Goal: Information Seeking & Learning: Learn about a topic

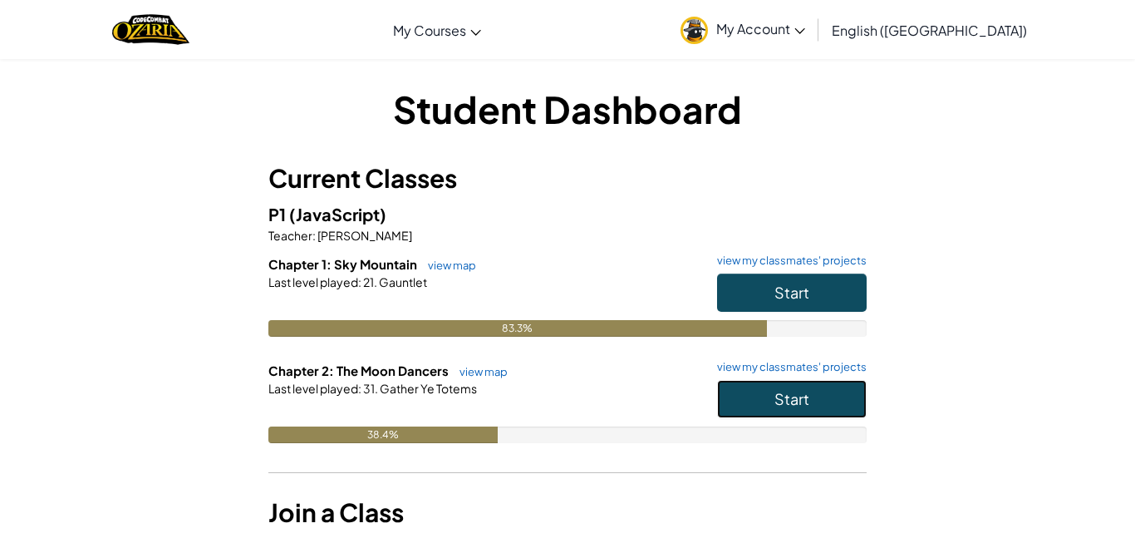
click at [772, 384] on button "Start" at bounding box center [792, 399] width 150 height 38
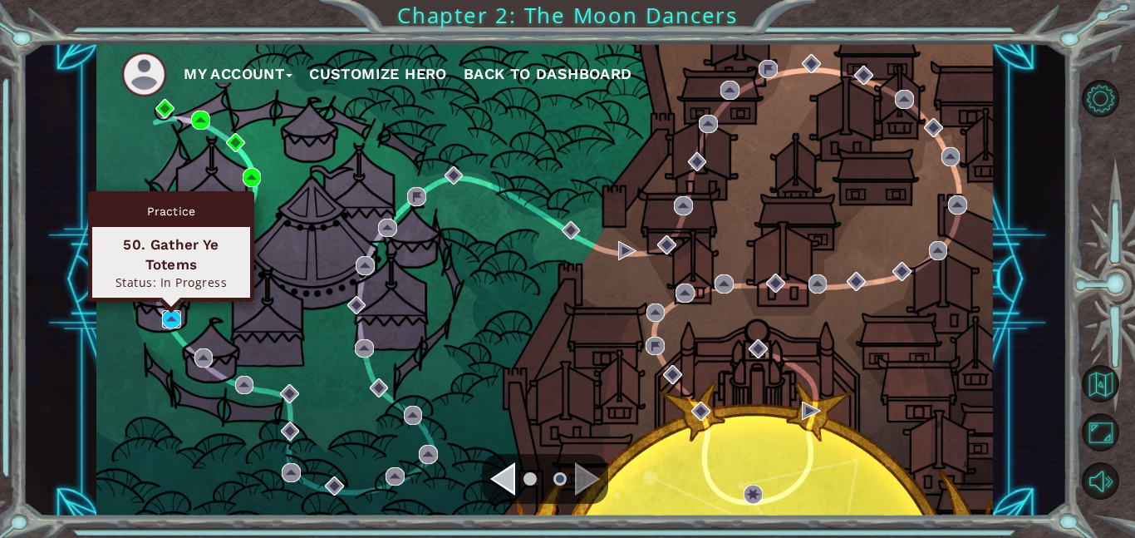
click at [170, 323] on img at bounding box center [171, 319] width 19 height 19
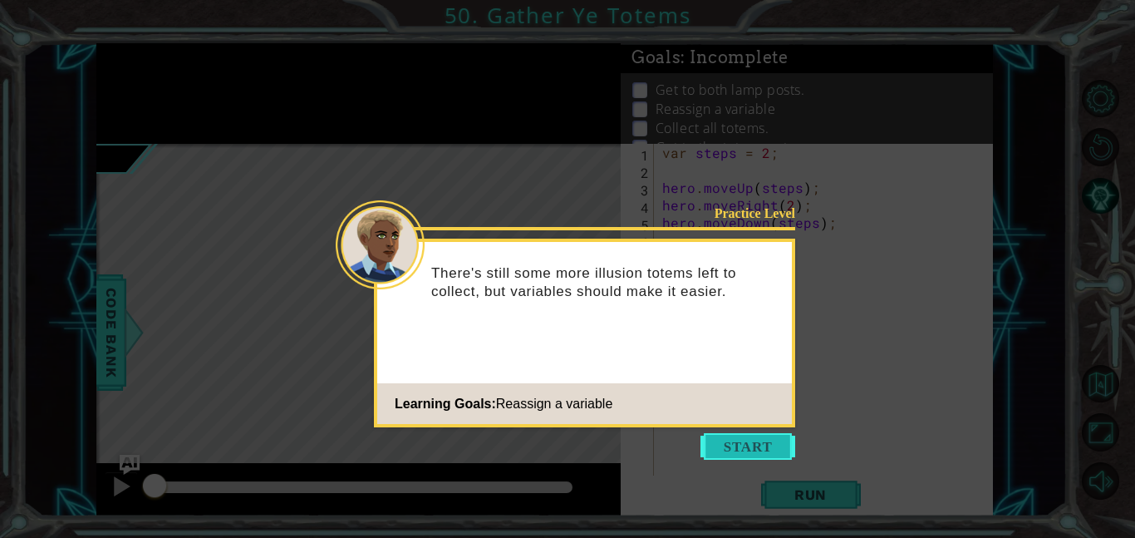
click at [762, 433] on button "Start" at bounding box center [748, 446] width 95 height 27
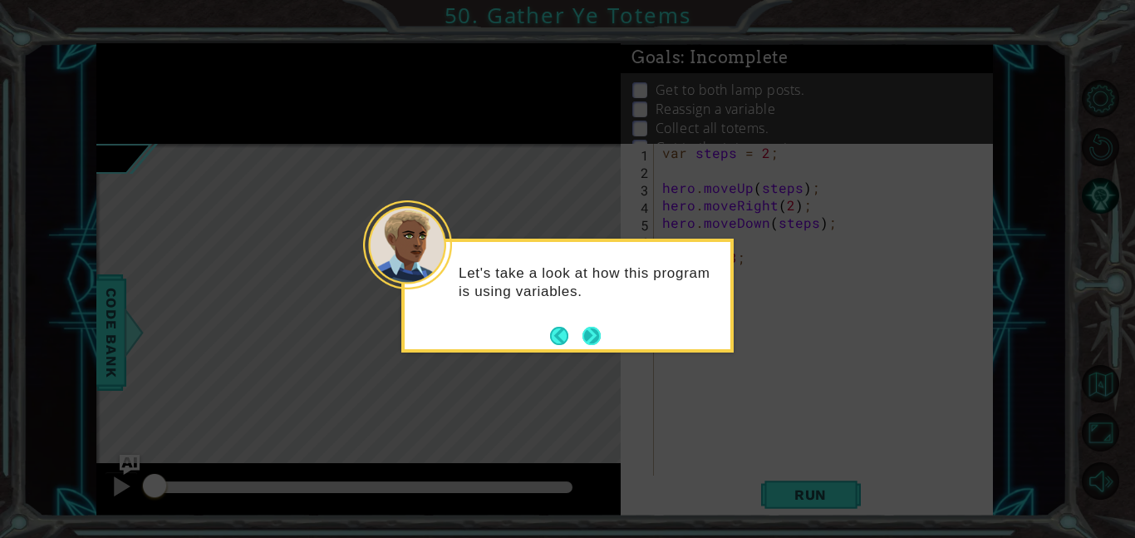
click at [598, 330] on button "Next" at bounding box center [592, 336] width 18 height 18
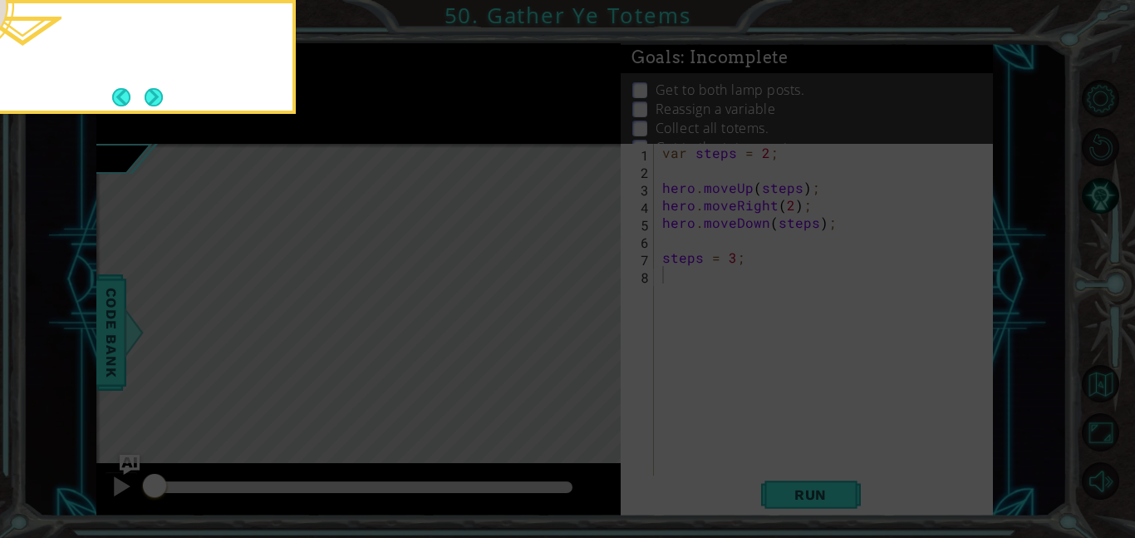
click at [598, 330] on icon at bounding box center [567, 81] width 1135 height 914
click at [163, 101] on button "Next" at bounding box center [154, 97] width 18 height 18
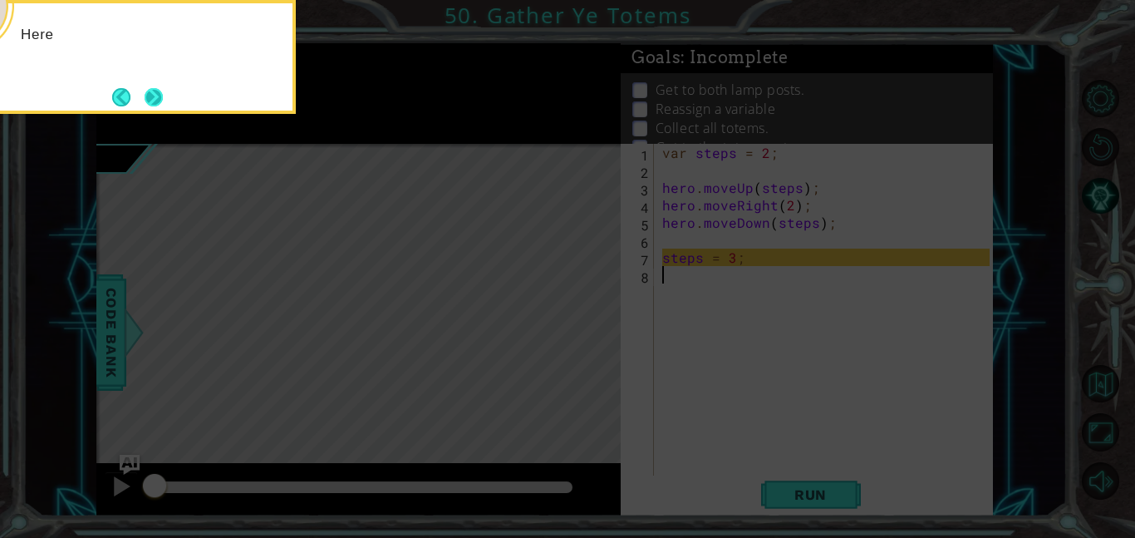
click at [163, 101] on button "Next" at bounding box center [154, 97] width 18 height 18
click at [163, 102] on button "Next" at bounding box center [154, 97] width 18 height 18
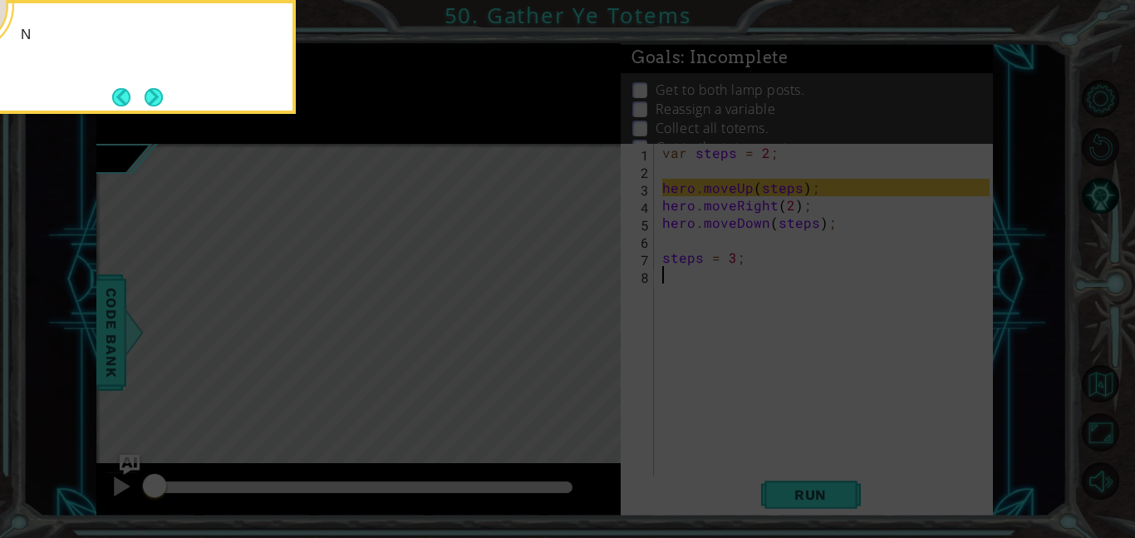
click at [163, 102] on button "Next" at bounding box center [154, 97] width 18 height 18
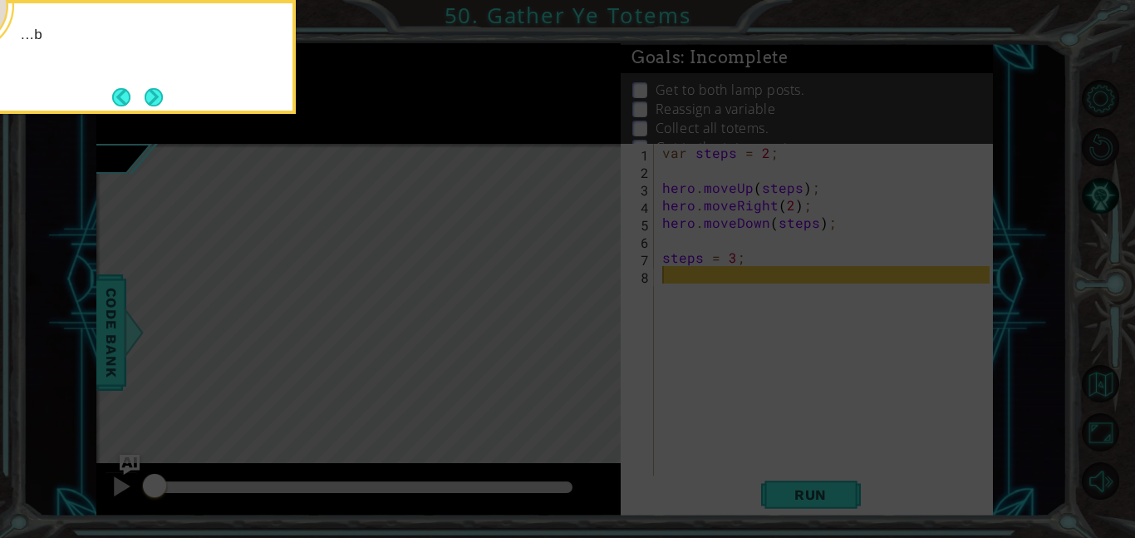
click at [163, 102] on button "Next" at bounding box center [154, 97] width 18 height 18
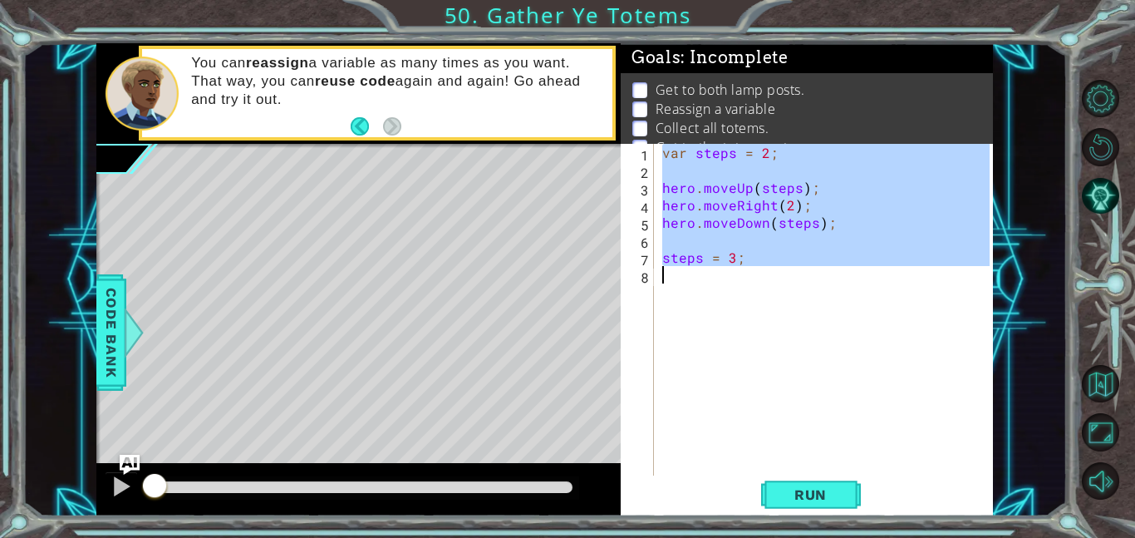
drag, startPoint x: 662, startPoint y: 159, endPoint x: 797, endPoint y: 278, distance: 180.8
click at [797, 278] on div "var steps = 2 ; hero . moveUp ( steps ) ; hero . moveRight ( 2 ) ; hero . moveD…" at bounding box center [828, 327] width 339 height 367
type textarea "steps = 3;"
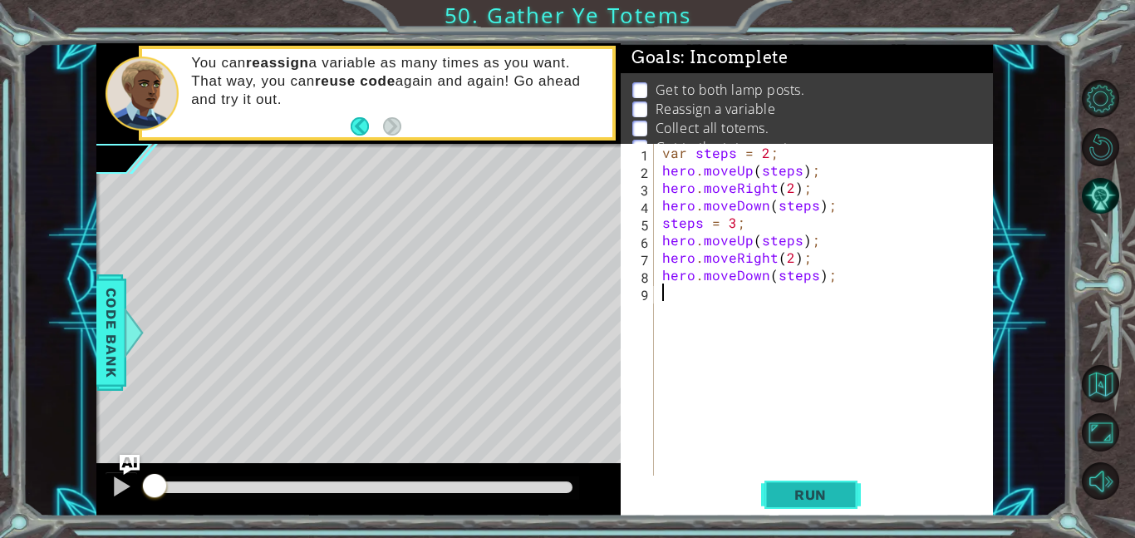
click at [786, 491] on span "Run" at bounding box center [811, 494] width 66 height 17
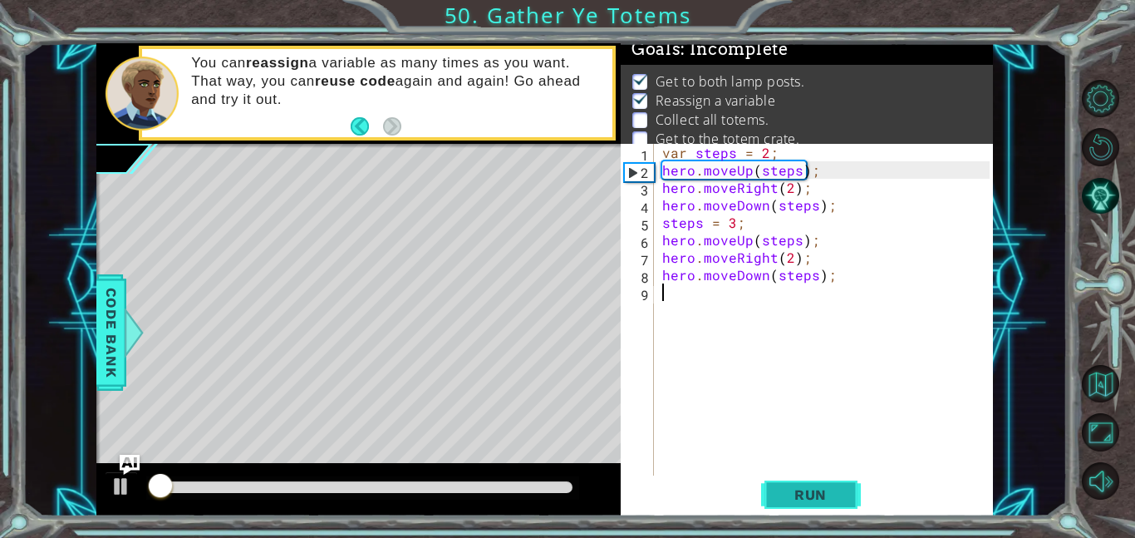
scroll to position [11, 0]
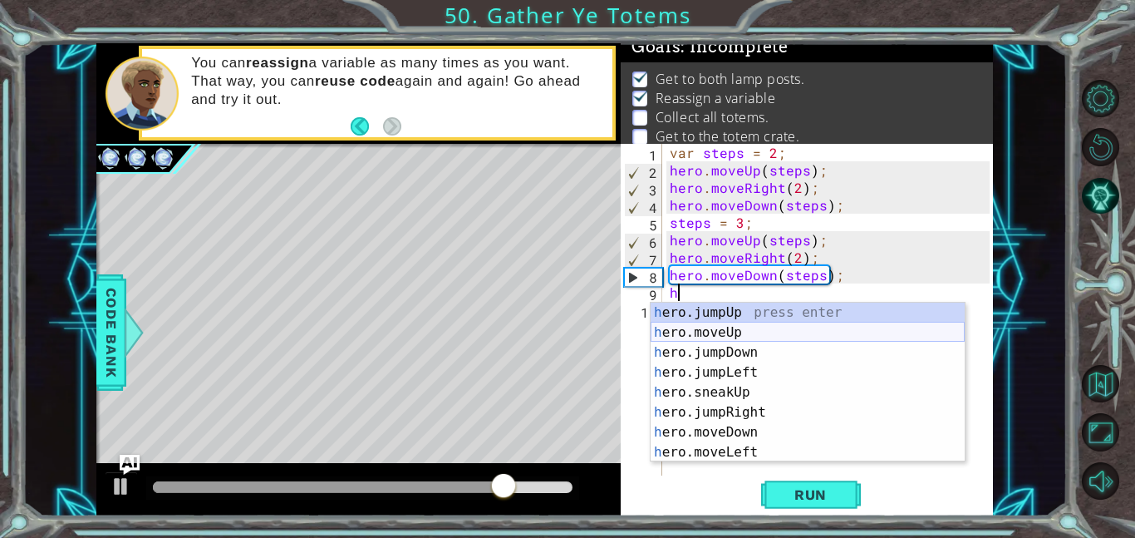
click at [706, 327] on div "h ero.jumpUp press enter h ero.moveUp press enter h ero.jumpDown press enter h …" at bounding box center [808, 402] width 314 height 199
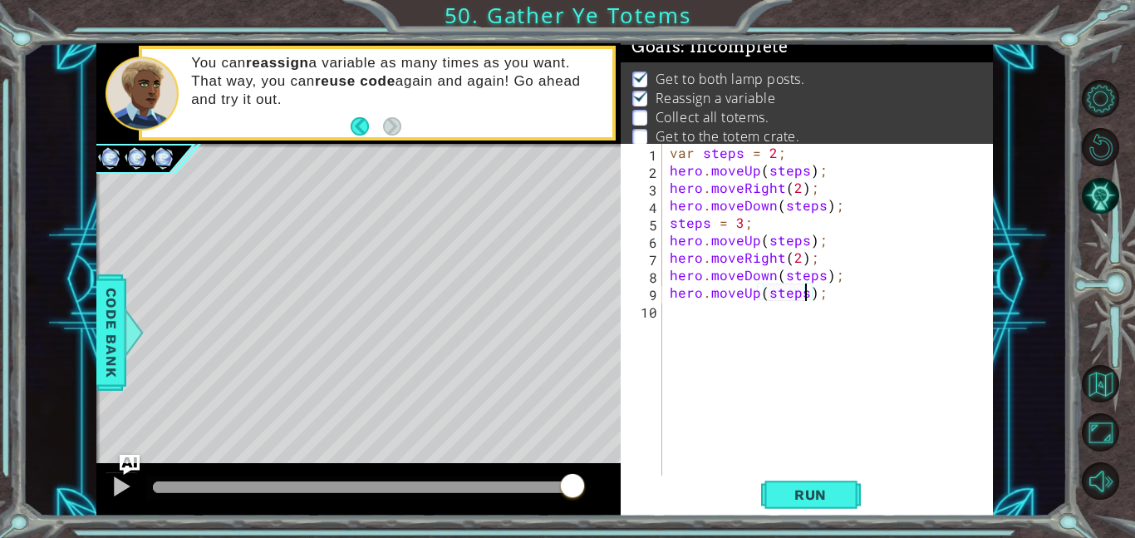
scroll to position [0, 8]
type textarea "hero.moveUp(steps);"
click at [795, 493] on span "Run" at bounding box center [811, 494] width 66 height 17
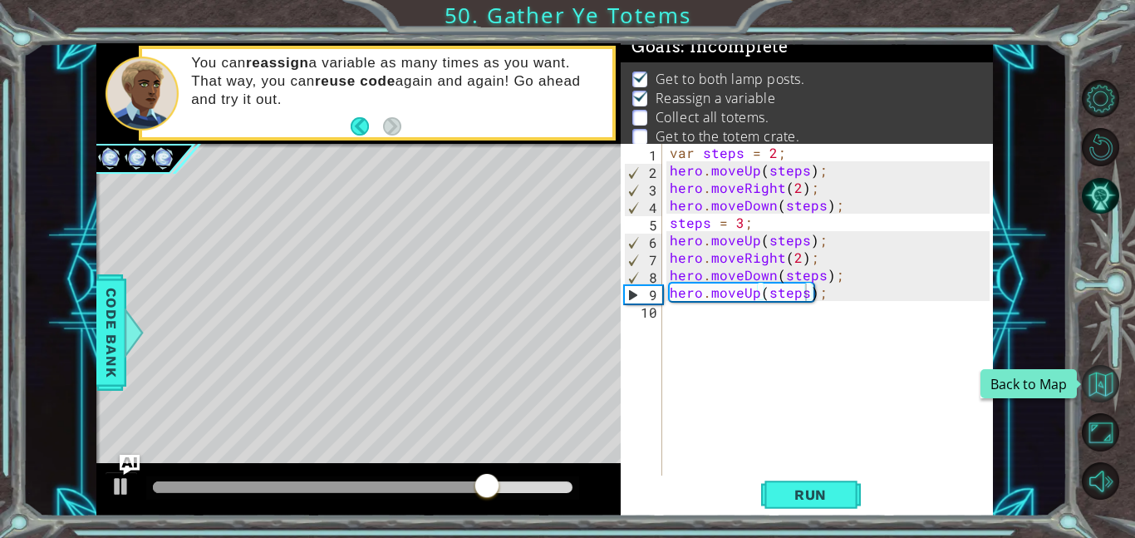
click at [1098, 381] on button "Back to Map" at bounding box center [1100, 383] width 37 height 37
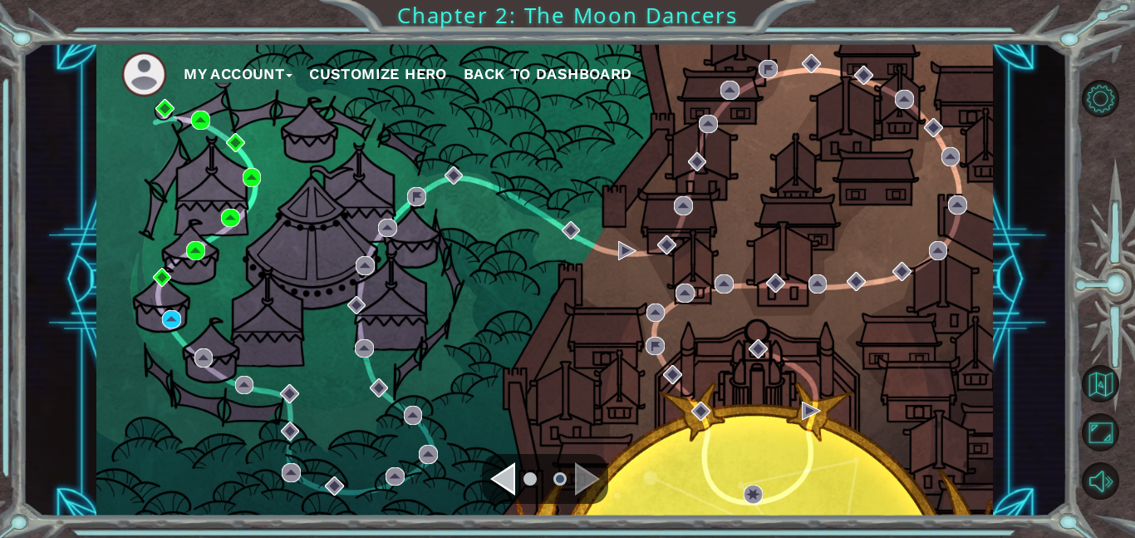
click at [504, 479] on div "Navigate to the previous page" at bounding box center [502, 478] width 25 height 33
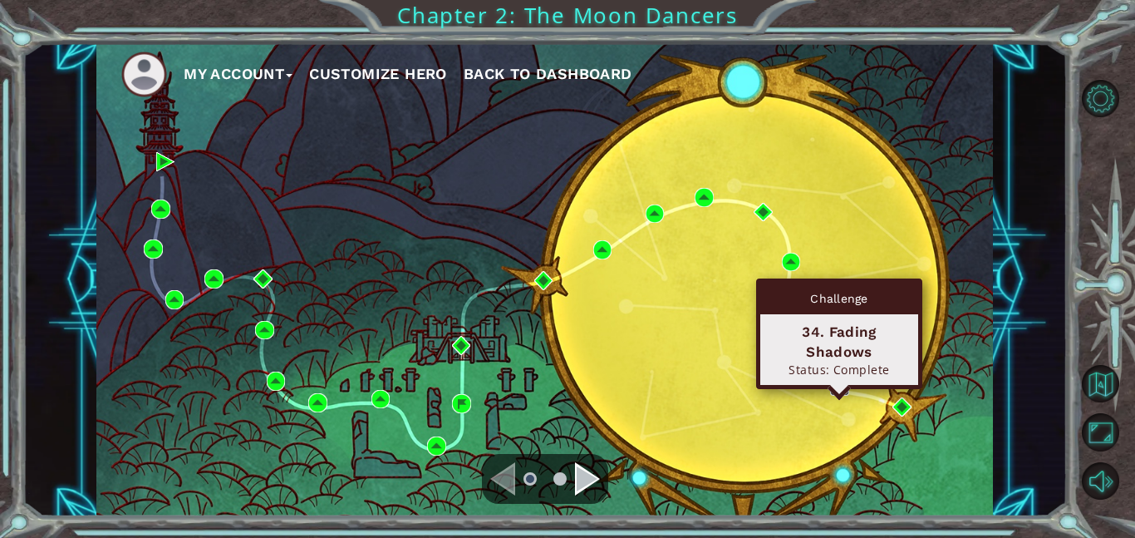
click at [835, 386] on img at bounding box center [839, 386] width 19 height 19
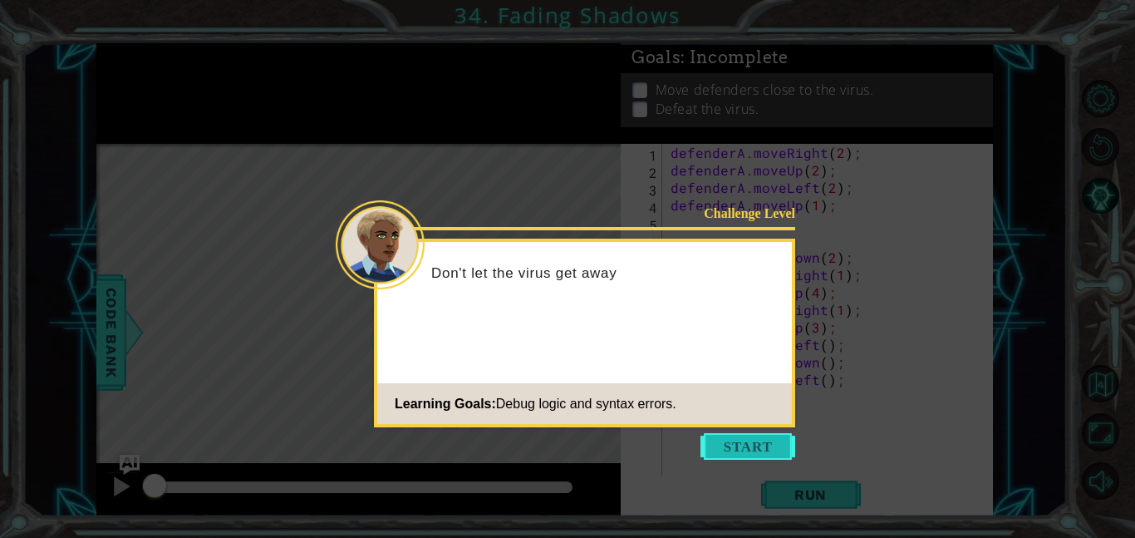
click at [744, 442] on button "Start" at bounding box center [748, 446] width 95 height 27
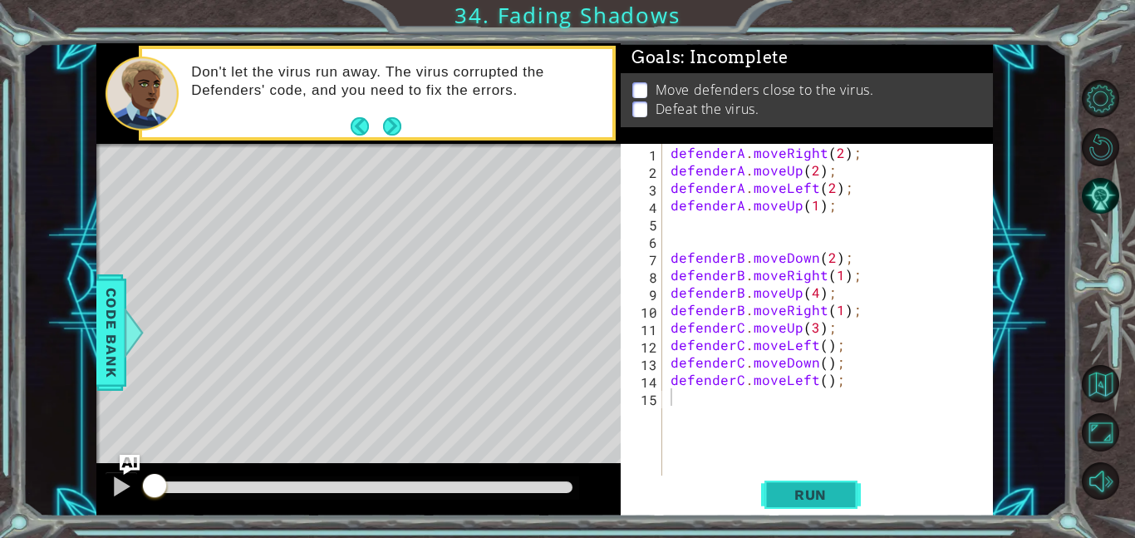
click at [786, 484] on button "Run" at bounding box center [811, 493] width 100 height 37
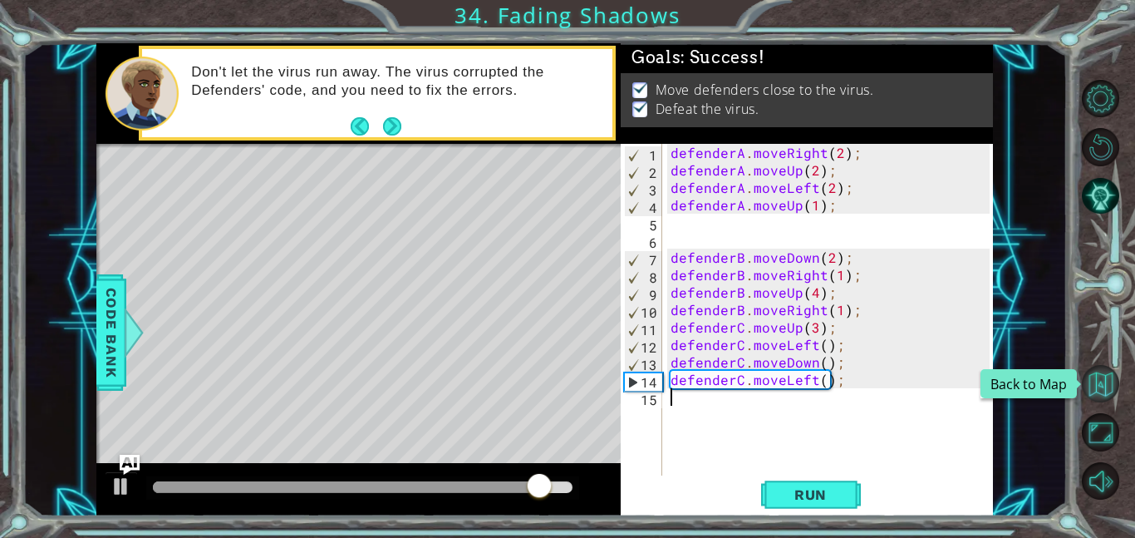
click at [1099, 380] on button "Back to Map" at bounding box center [1100, 383] width 37 height 37
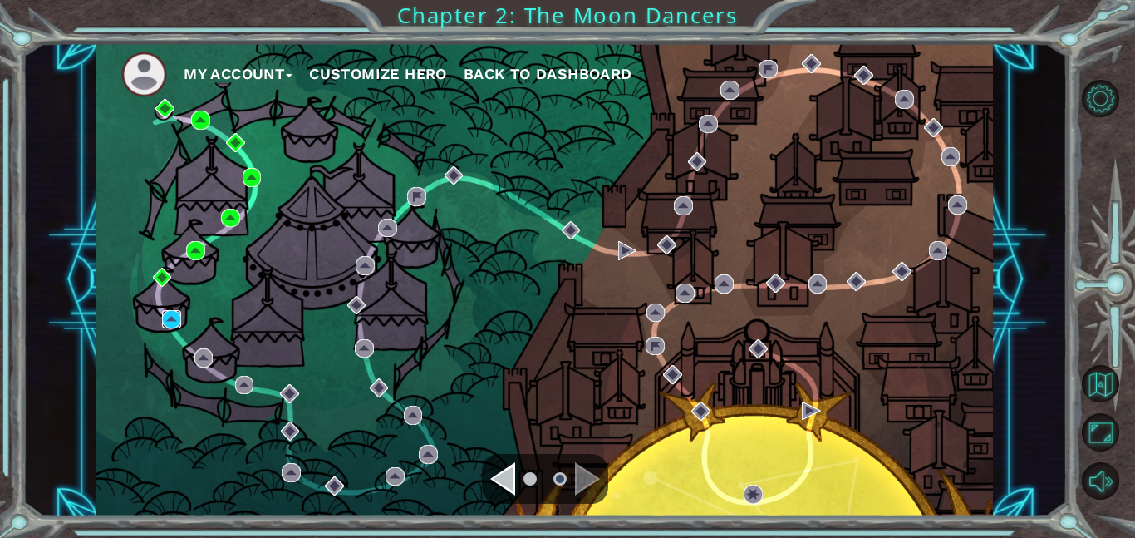
click at [163, 318] on img at bounding box center [171, 319] width 19 height 19
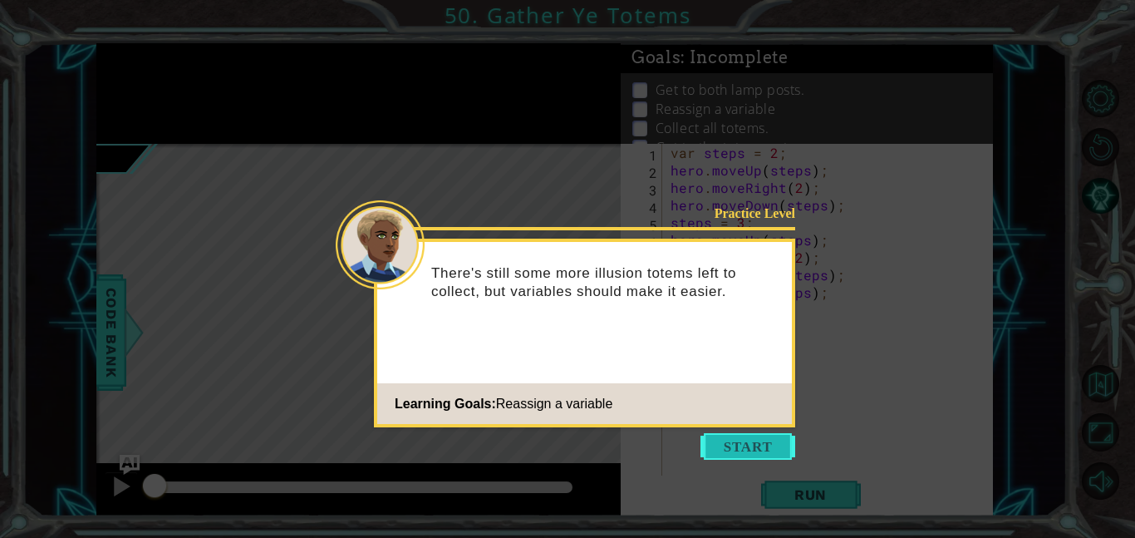
click at [708, 453] on button "Start" at bounding box center [748, 446] width 95 height 27
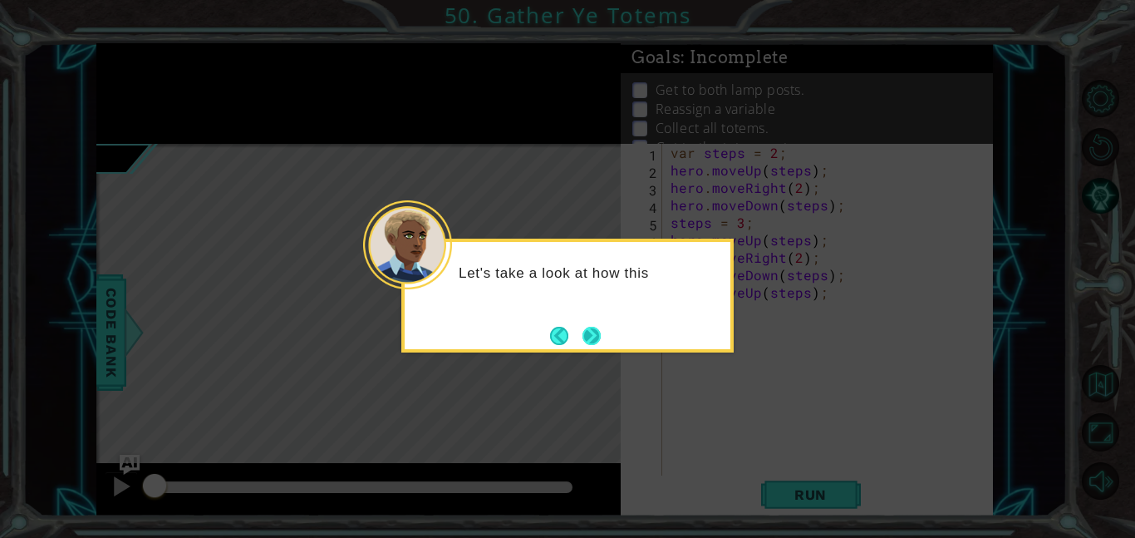
click at [589, 335] on button "Next" at bounding box center [592, 336] width 18 height 18
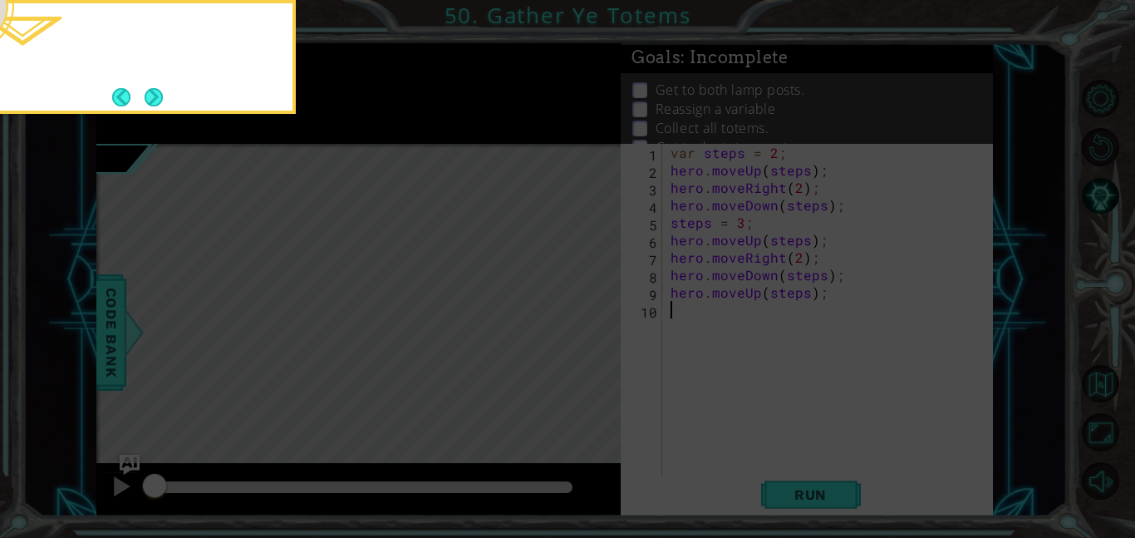
click at [589, 335] on icon at bounding box center [567, 81] width 1135 height 914
click at [160, 104] on button "Next" at bounding box center [154, 97] width 18 height 18
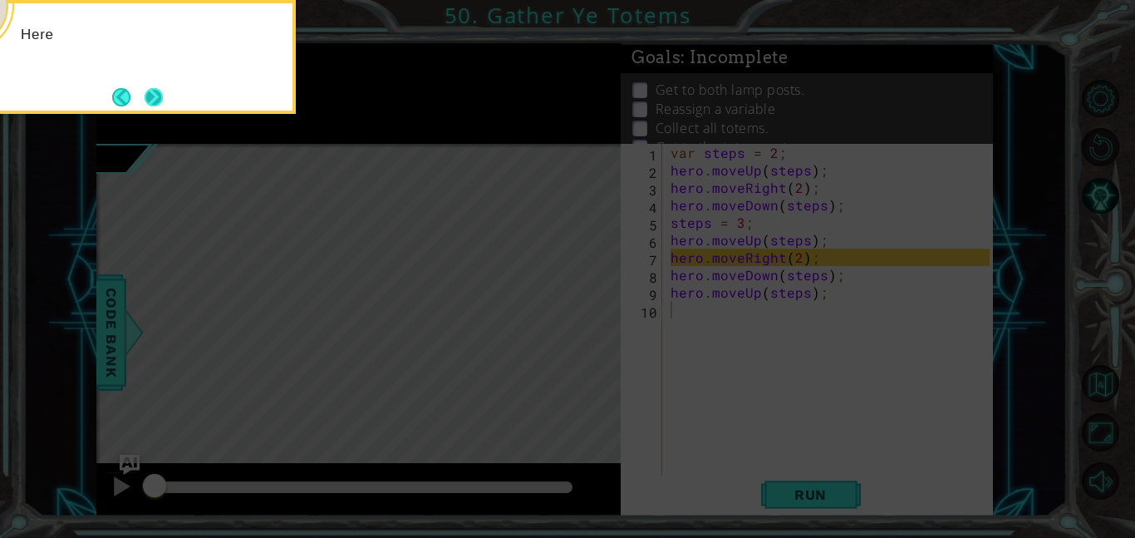
click at [159, 101] on button "Next" at bounding box center [154, 97] width 18 height 18
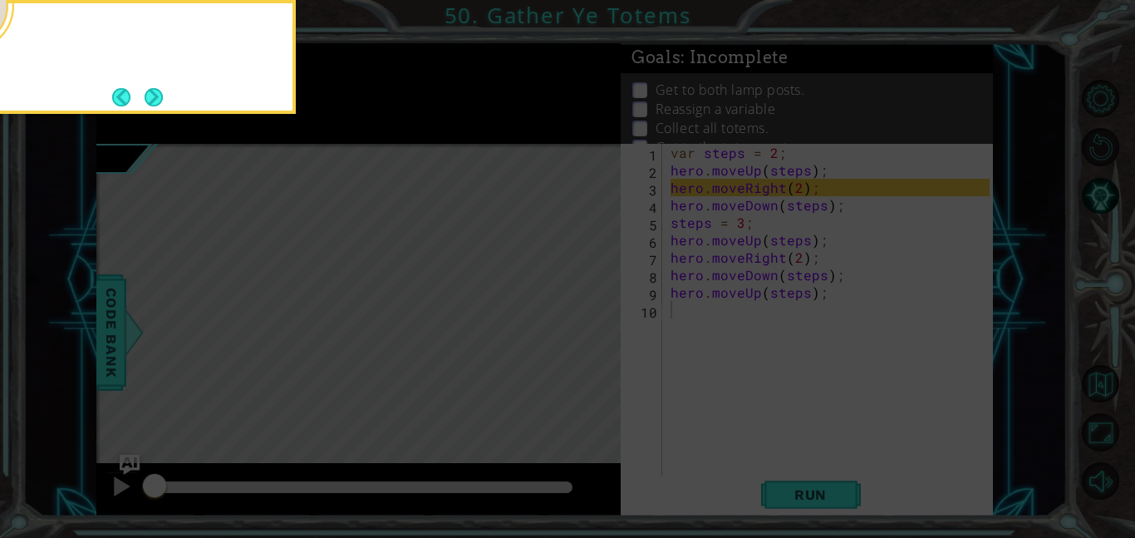
click at [159, 101] on button "Next" at bounding box center [154, 97] width 18 height 18
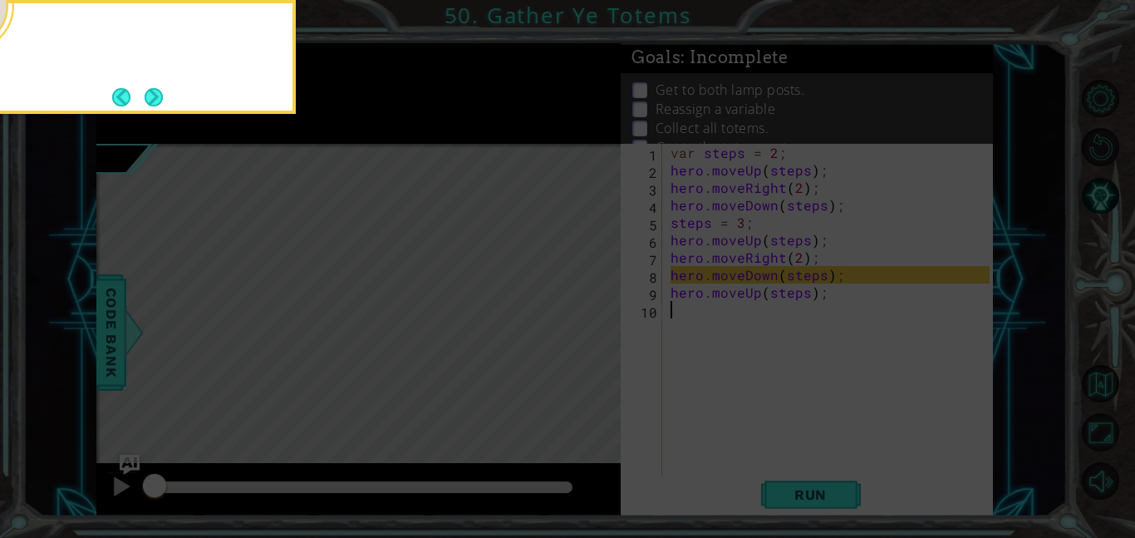
click at [159, 101] on button "Next" at bounding box center [154, 96] width 19 height 19
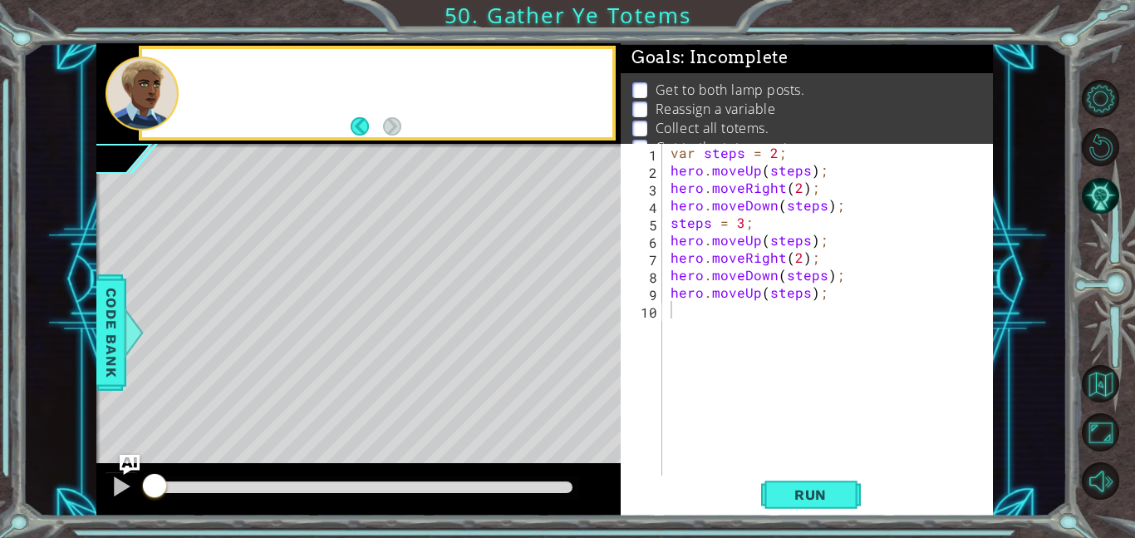
click at [159, 101] on div at bounding box center [142, 94] width 73 height 74
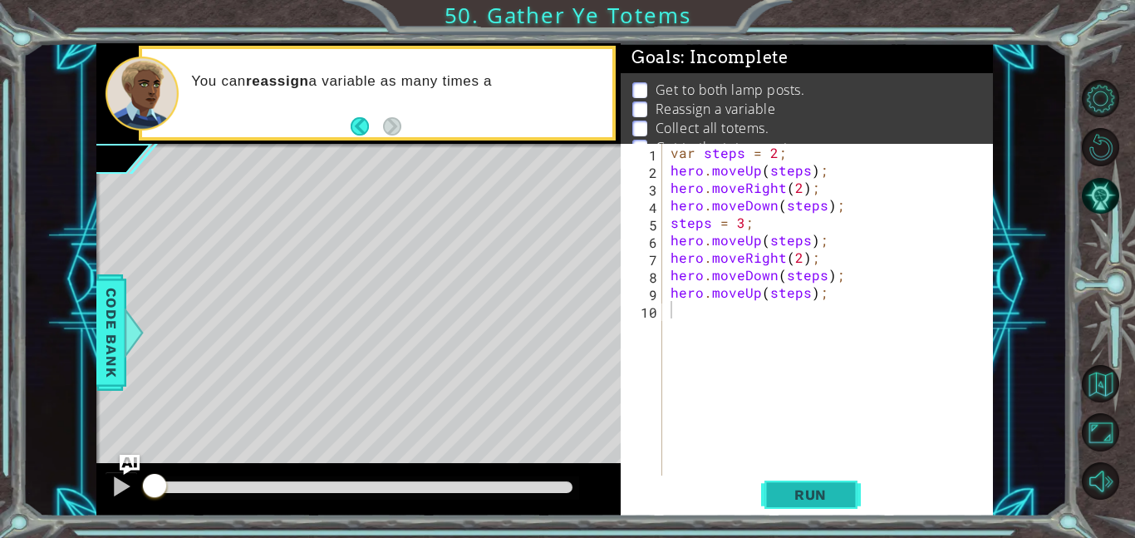
click at [815, 497] on span "Run" at bounding box center [811, 494] width 66 height 17
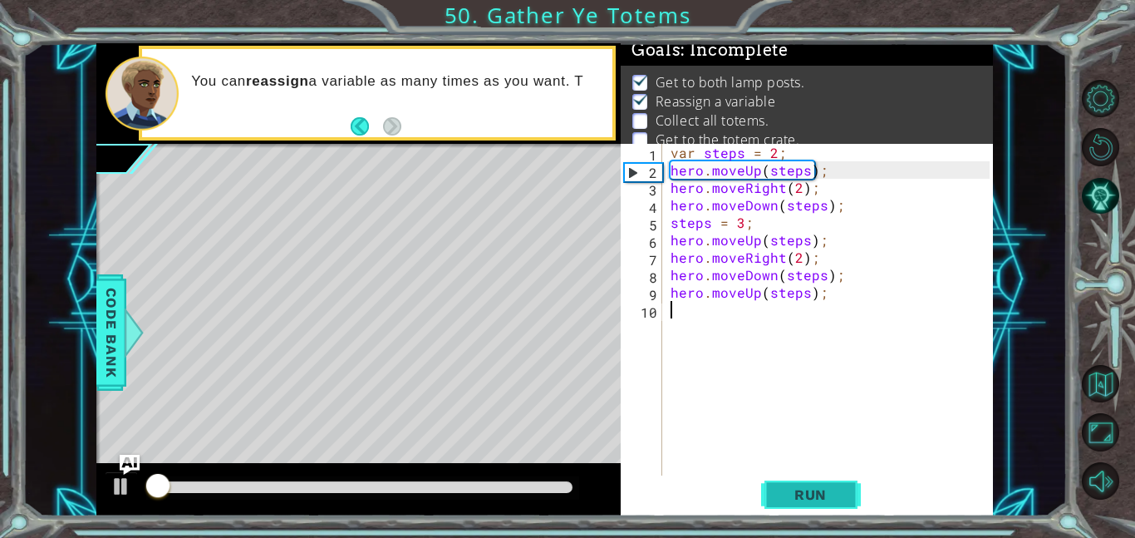
scroll to position [11, 0]
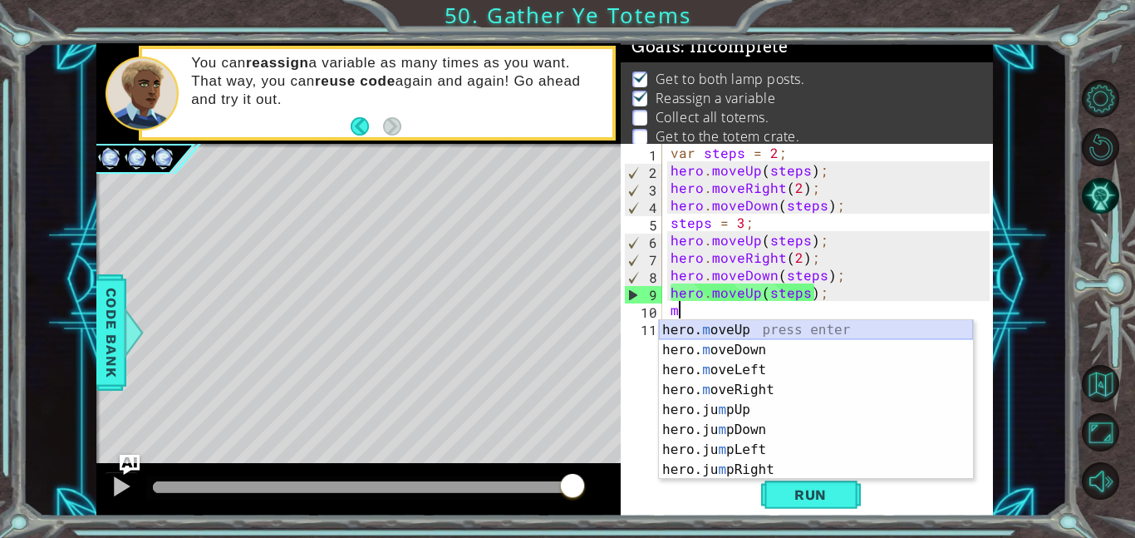
click at [699, 327] on div "hero. m oveUp press enter hero. m oveDown press enter hero. m oveLeft press ent…" at bounding box center [816, 419] width 314 height 199
type textarea "hero.moveUp(1);"
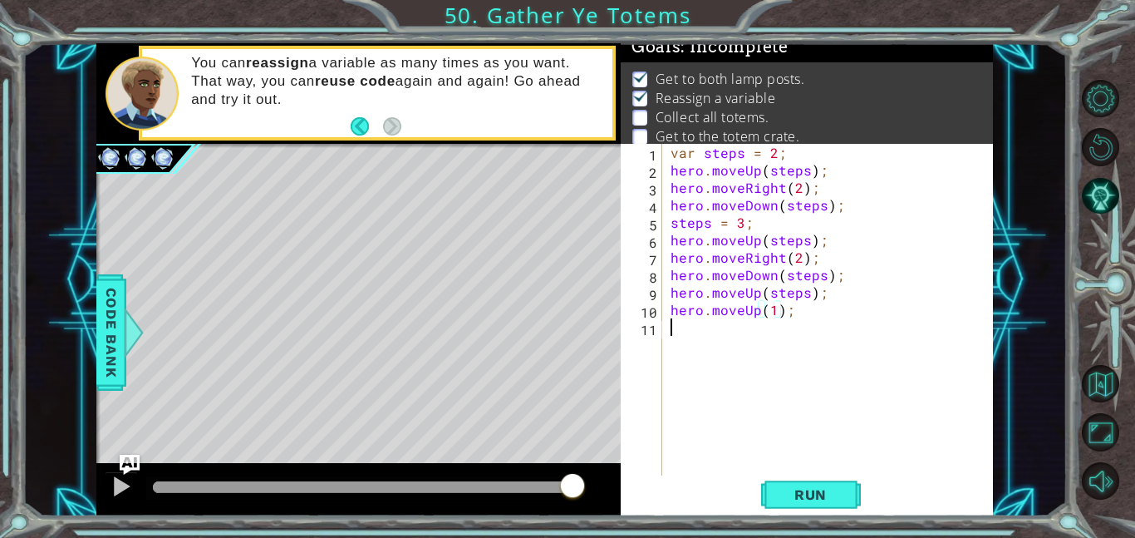
click at [709, 358] on div "var steps = 2 ; hero . moveUp ( steps ) ; hero . moveRight ( 2 ) ; hero . moveD…" at bounding box center [832, 327] width 331 height 367
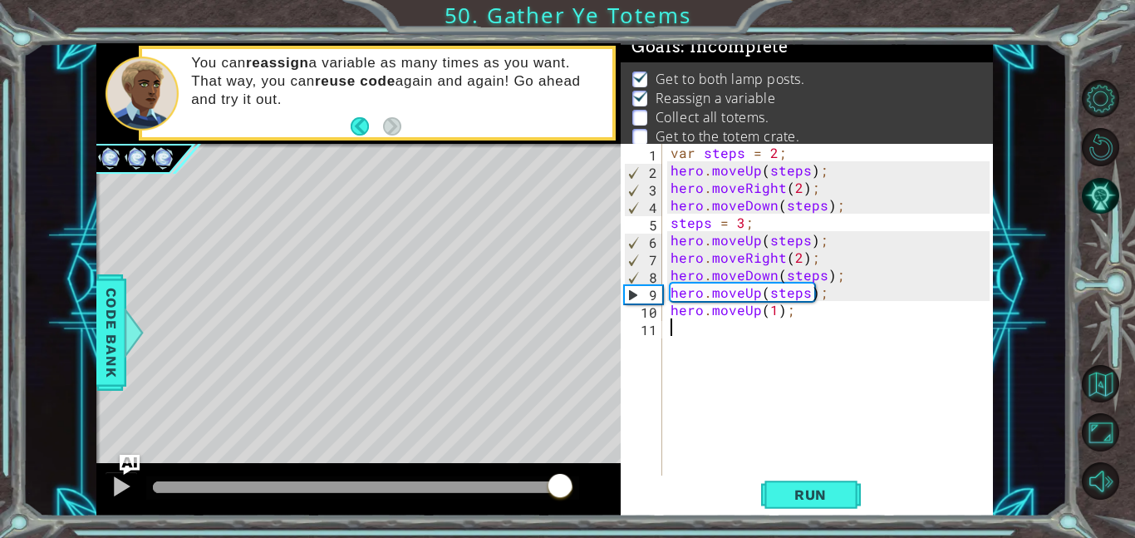
drag, startPoint x: 568, startPoint y: 482, endPoint x: 560, endPoint y: 481, distance: 8.4
click at [560, 481] on div at bounding box center [560, 487] width 30 height 30
drag, startPoint x: 557, startPoint y: 482, endPoint x: 532, endPoint y: 487, distance: 25.4
click at [534, 487] on div at bounding box center [549, 487] width 30 height 30
drag, startPoint x: 532, startPoint y: 487, endPoint x: 624, endPoint y: 510, distance: 95.1
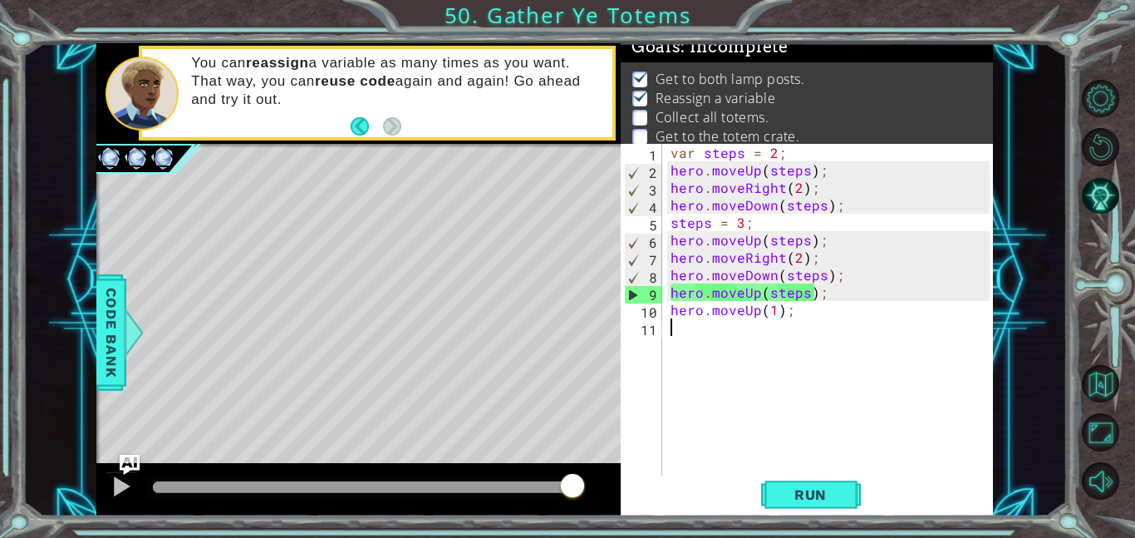
click at [624, 510] on div "1 ההההההההההההההההההההההההההההההההההההההההההההההההההההההההההההההההההההההההההההה…" at bounding box center [544, 279] width 897 height 473
click at [775, 365] on div "var steps = 2 ; hero . moveUp ( steps ) ; hero . moveRight ( 2 ) ; hero . moveD…" at bounding box center [832, 327] width 331 height 367
click at [708, 343] on div "var steps = 2 ; hero . moveUp ( steps ) ; hero . moveRight ( 2 ) ; hero . moveD…" at bounding box center [832, 327] width 331 height 367
click at [827, 495] on span "Run" at bounding box center [811, 494] width 66 height 17
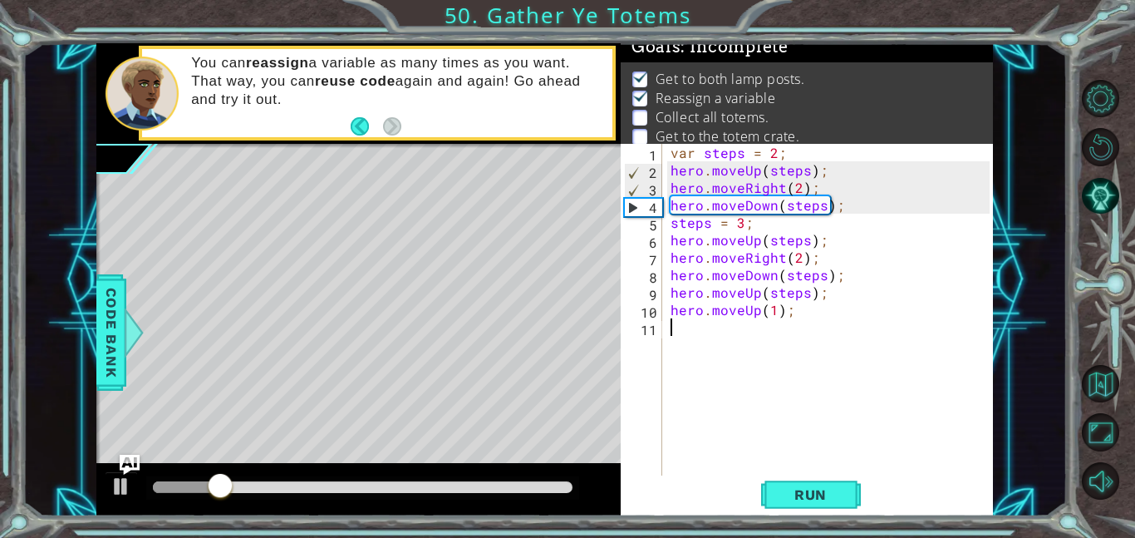
click at [802, 196] on div "var steps = 2 ; hero . moveUp ( steps ) ; hero . moveRight ( 2 ) ; hero . moveD…" at bounding box center [832, 327] width 331 height 367
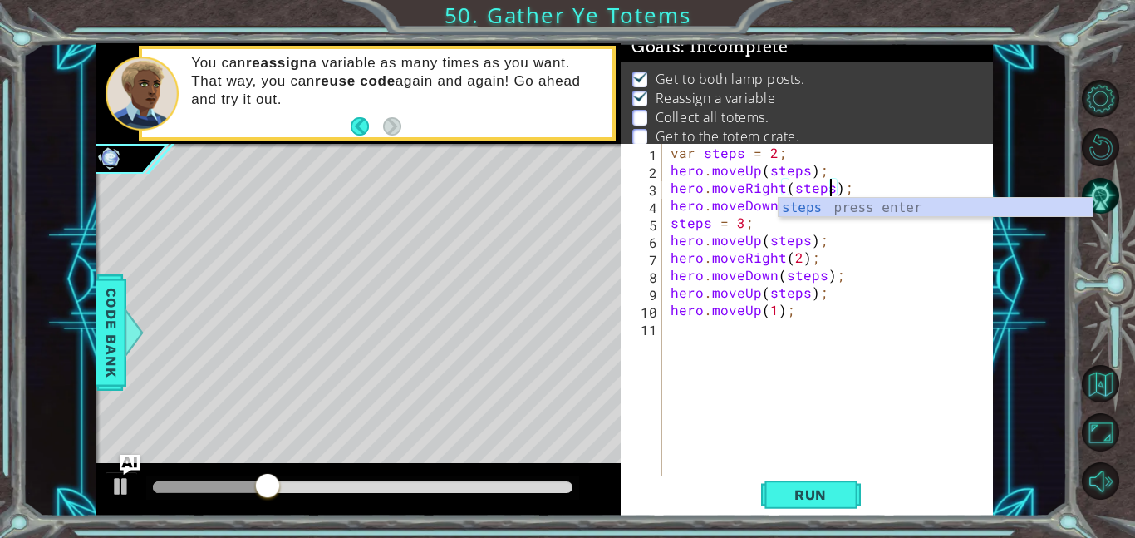
scroll to position [0, 10]
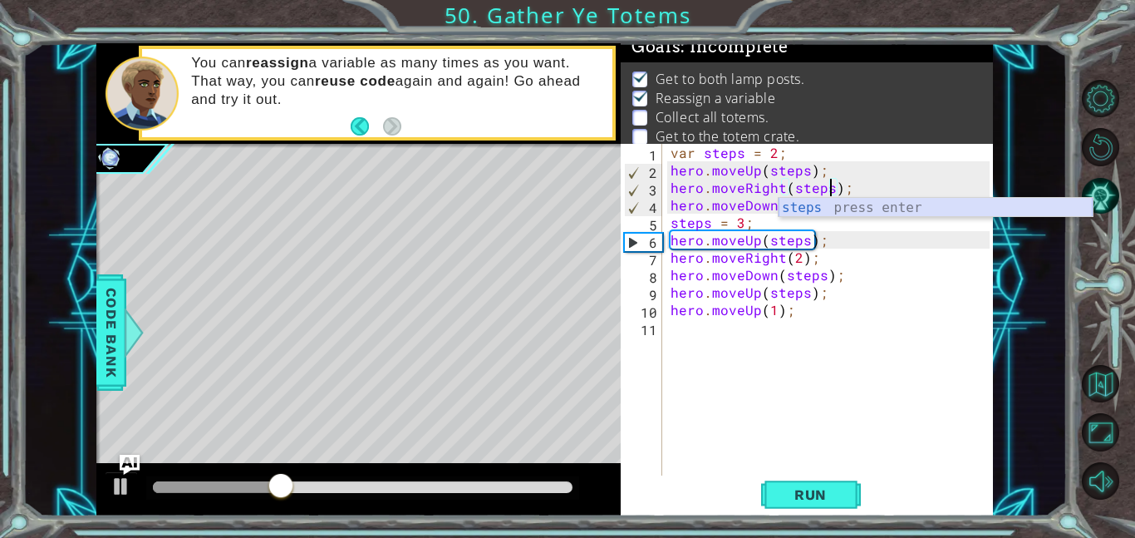
click at [800, 206] on div "steps press enter" at bounding box center [936, 228] width 314 height 60
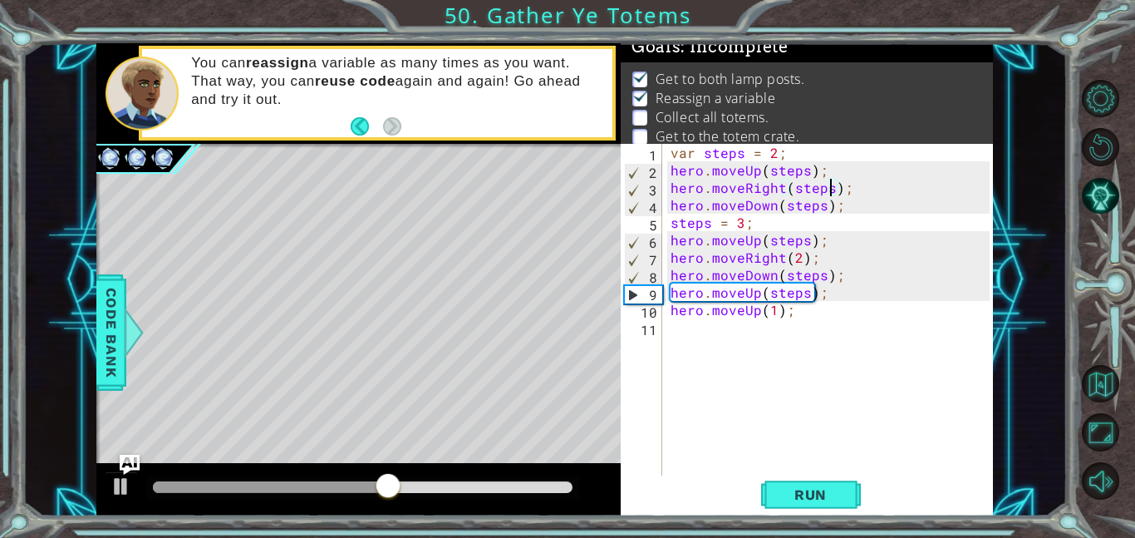
click at [765, 311] on div "var steps = 2 ; hero . moveUp ( steps ) ; hero . moveRight ( steps ) ; hero . m…" at bounding box center [832, 327] width 331 height 367
click at [773, 309] on div "var steps = 2 ; hero . moveUp ( steps ) ; hero . moveRight ( steps ) ; hero . m…" at bounding box center [832, 327] width 331 height 367
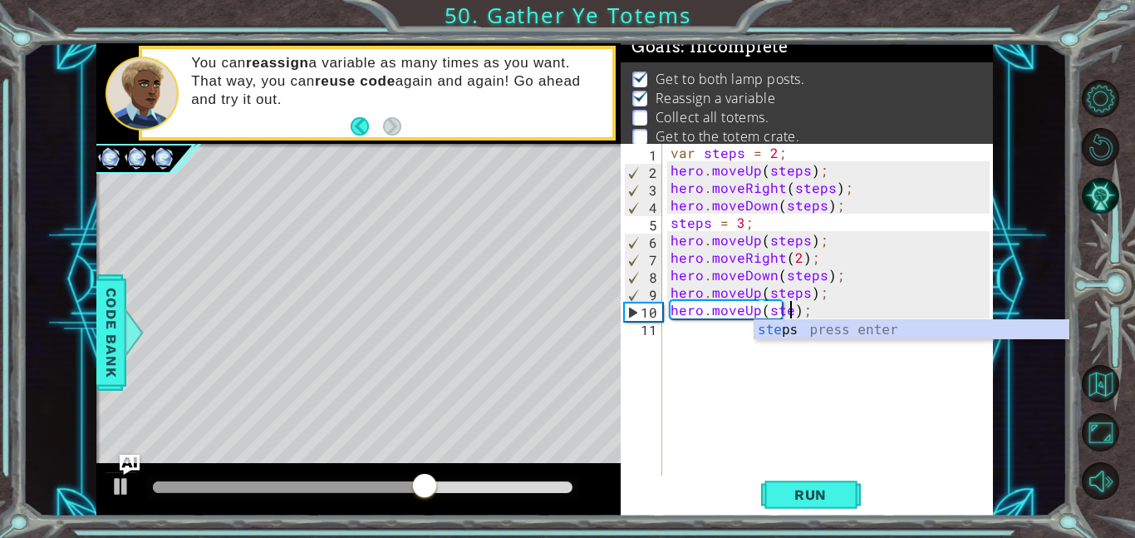
type textarea "hero.moveUp(steps);"
click at [760, 353] on div "var steps = 2 ; hero . moveUp ( steps ) ; hero . moveRight ( steps ) ; hero . m…" at bounding box center [832, 327] width 331 height 367
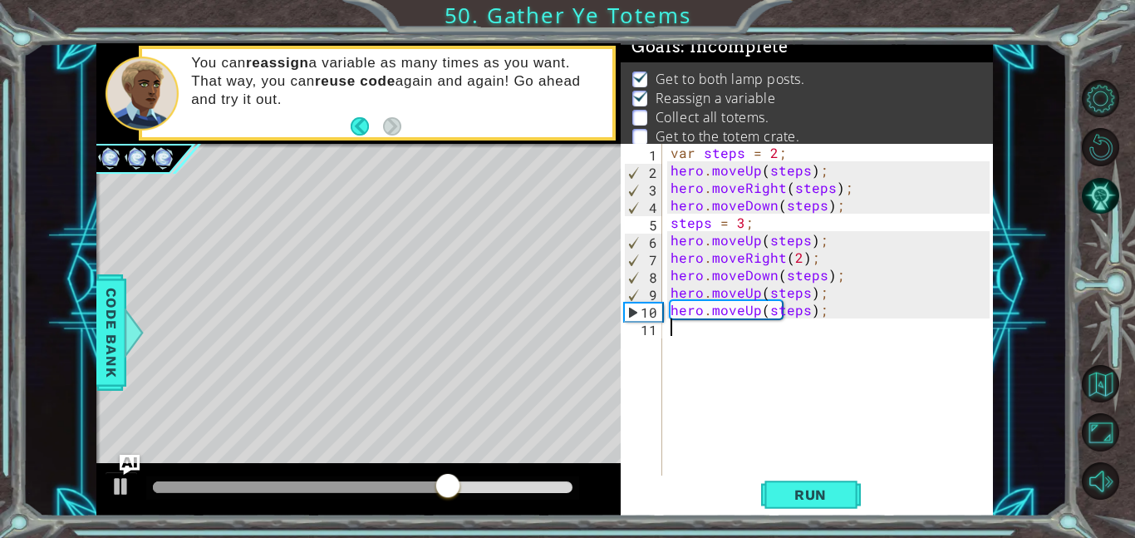
scroll to position [0, 0]
type textarea "h"
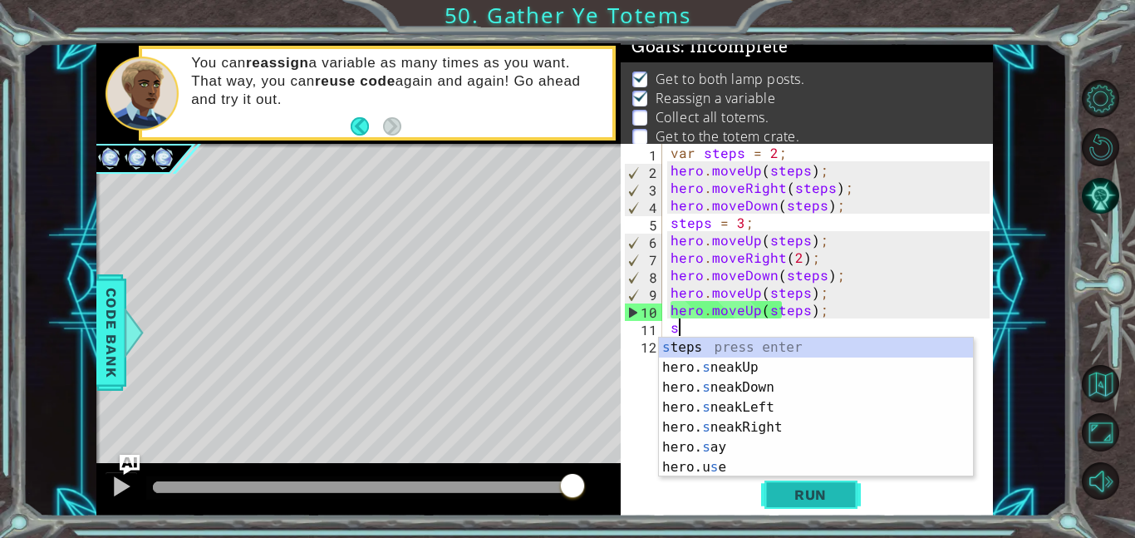
type textarea "s"
click at [812, 482] on button "Run" at bounding box center [811, 493] width 100 height 37
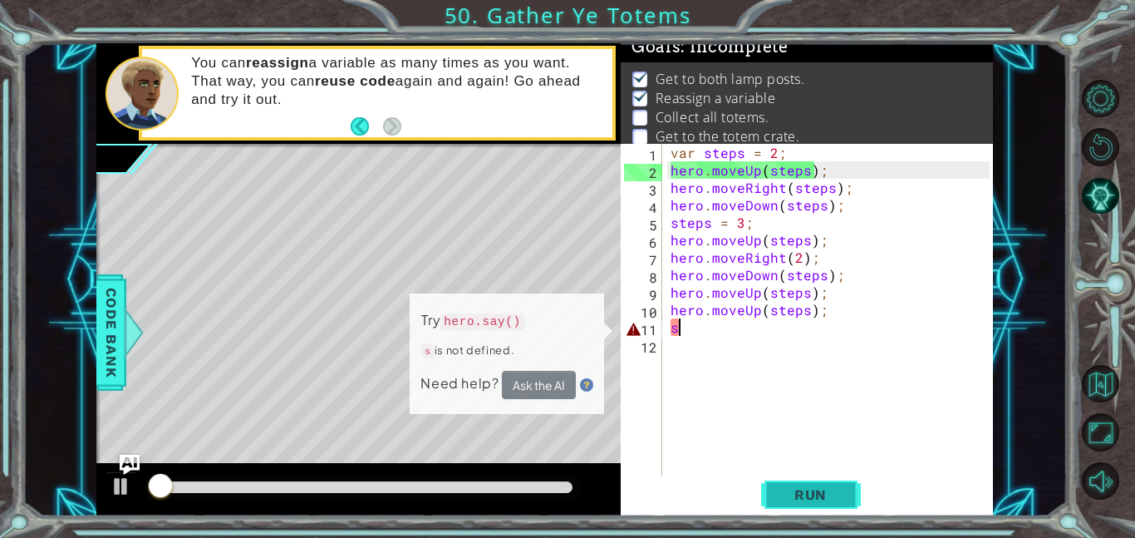
click at [812, 482] on button "Run" at bounding box center [811, 493] width 100 height 37
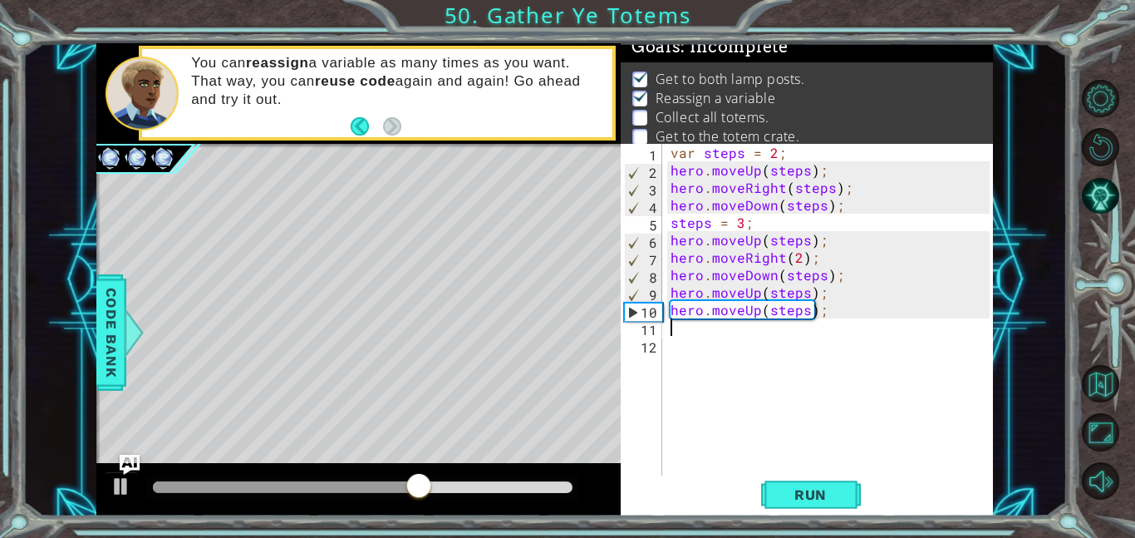
type textarea "h"
type textarea "hero.moveUp(steps);"
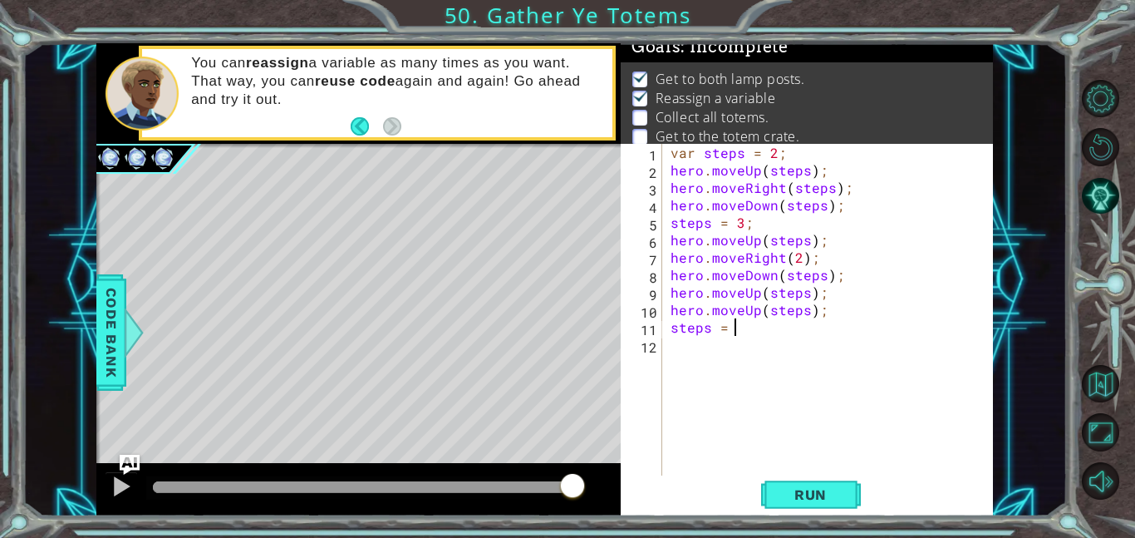
scroll to position [0, 3]
type textarea "steps = 2;"
click at [677, 352] on div "var steps = 2 ; hero . moveUp ( steps ) ; hero . moveRight ( steps ) ; hero . m…" at bounding box center [832, 327] width 331 height 367
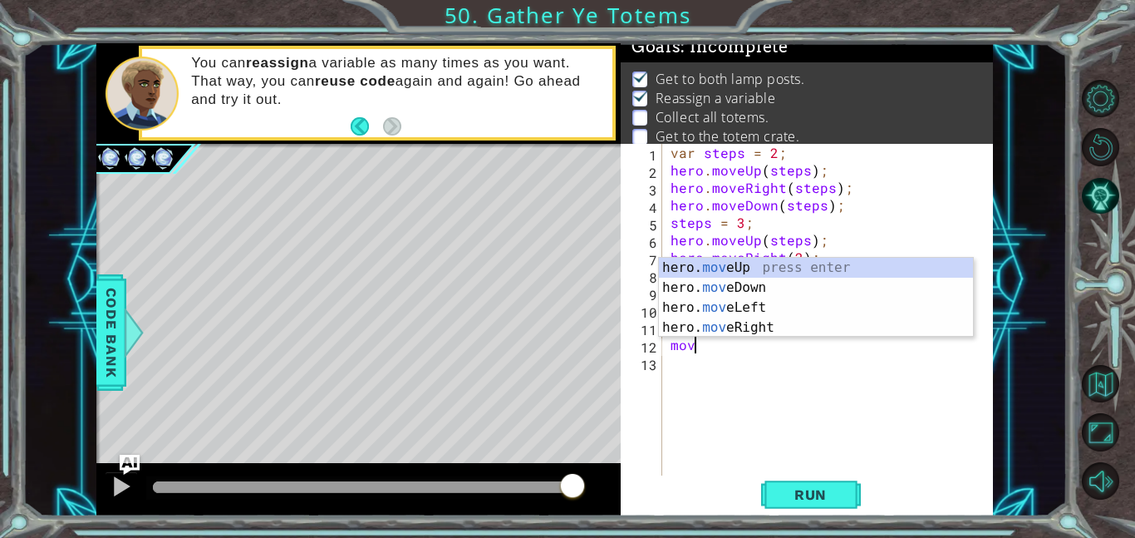
type textarea "move"
click at [698, 396] on div "var steps = 2 ; hero . moveUp ( steps ) ; hero . moveRight ( steps ) ; hero . m…" at bounding box center [832, 327] width 331 height 367
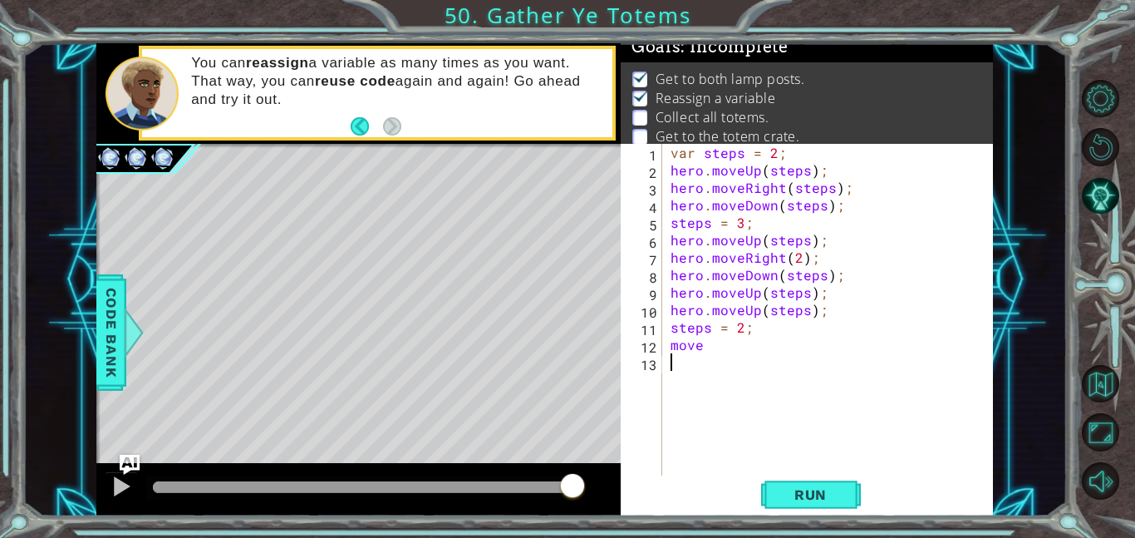
scroll to position [0, 0]
click at [768, 480] on button "Run" at bounding box center [811, 493] width 100 height 37
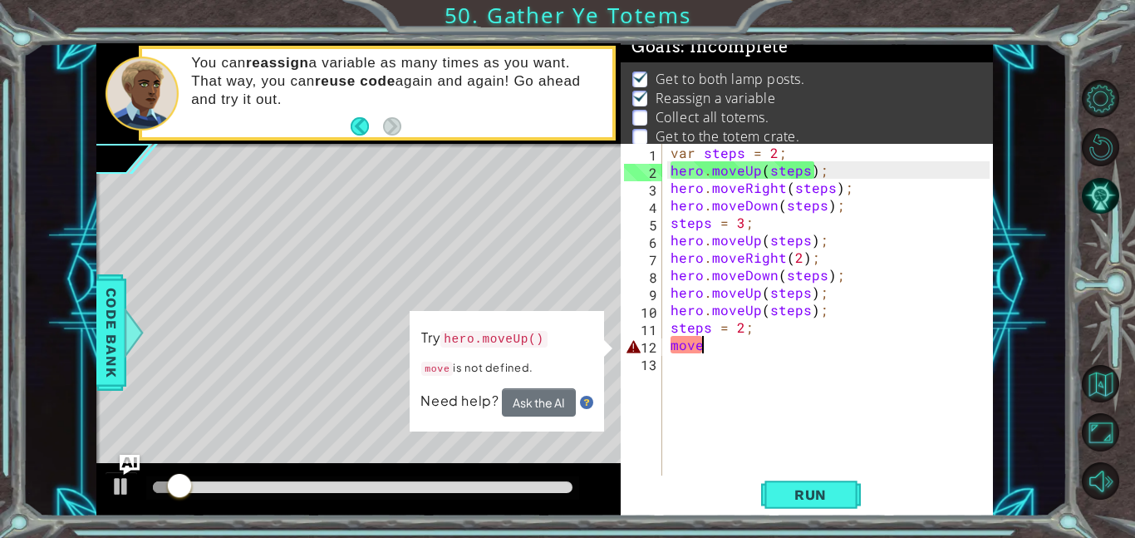
click at [728, 345] on div "var steps = 2 ; hero . moveUp ( steps ) ; hero . moveRight ( steps ) ; hero . m…" at bounding box center [832, 327] width 331 height 367
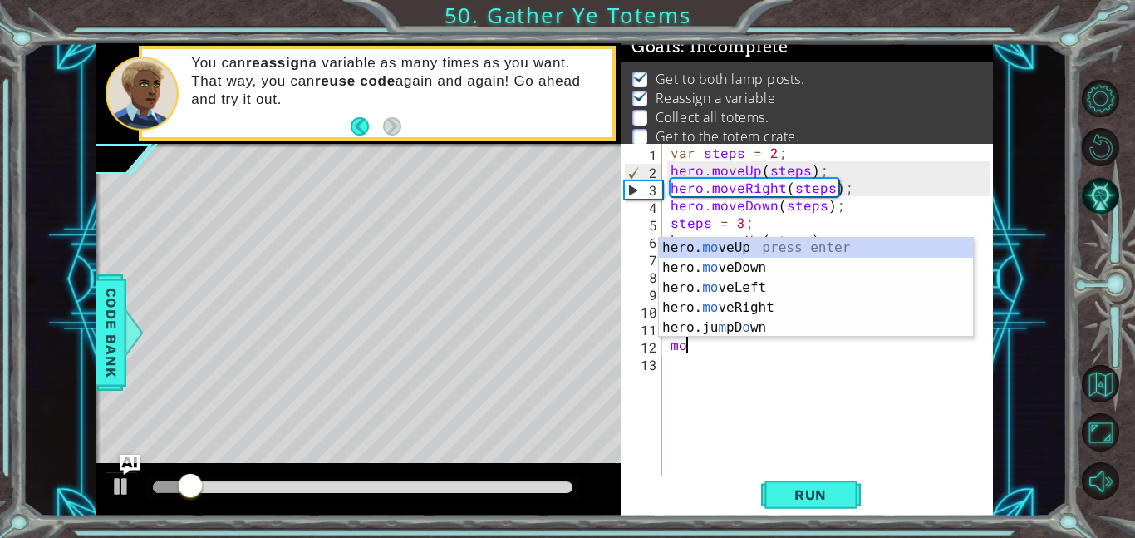
type textarea "m"
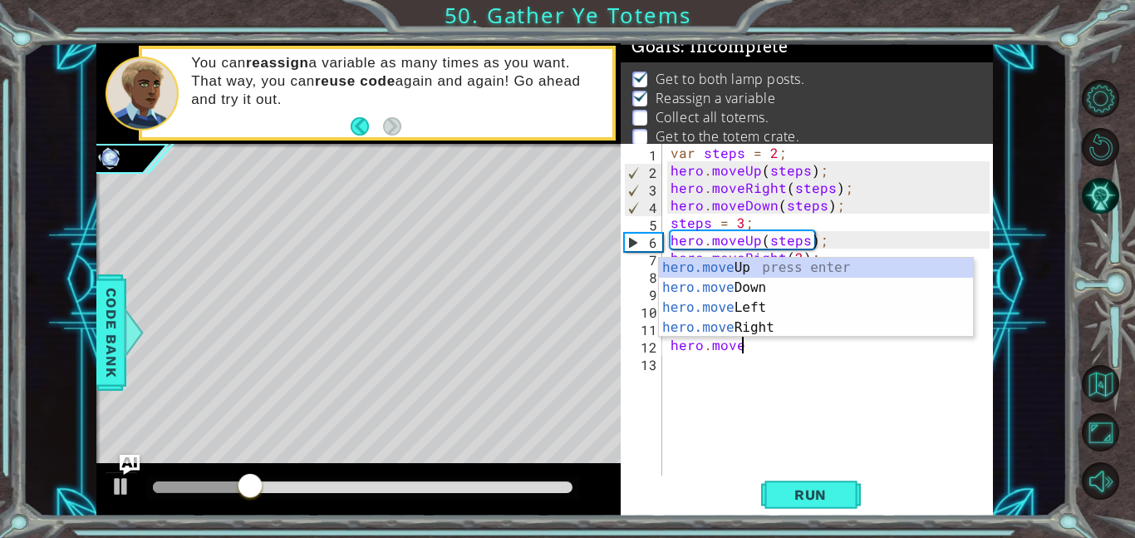
scroll to position [0, 3]
click at [745, 327] on div "hero.move Up press enter hero.move Down press enter hero.move Left press enter …" at bounding box center [816, 318] width 314 height 120
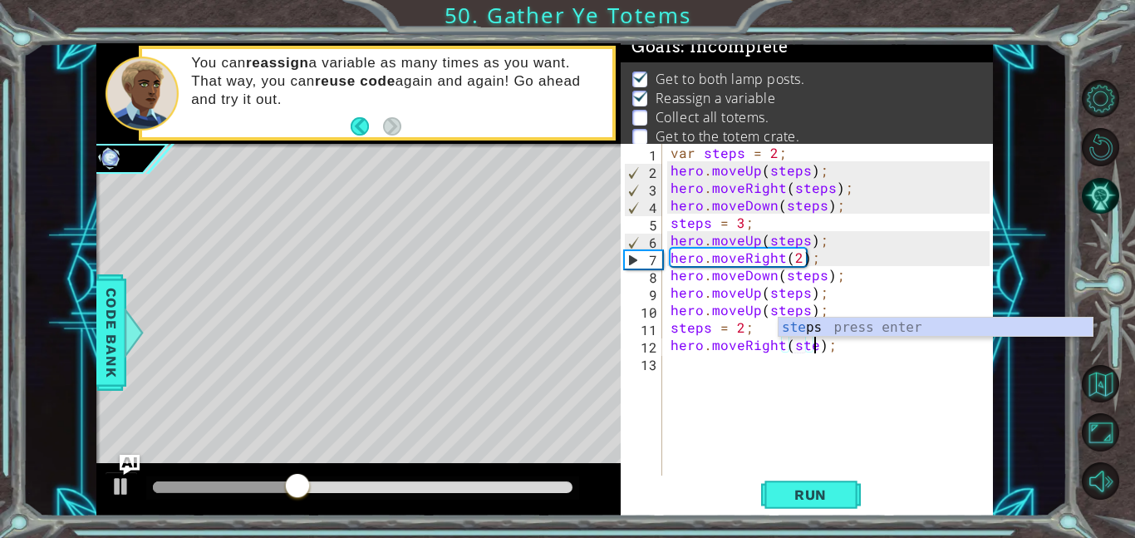
type textarea "hero.moveRight(steps);"
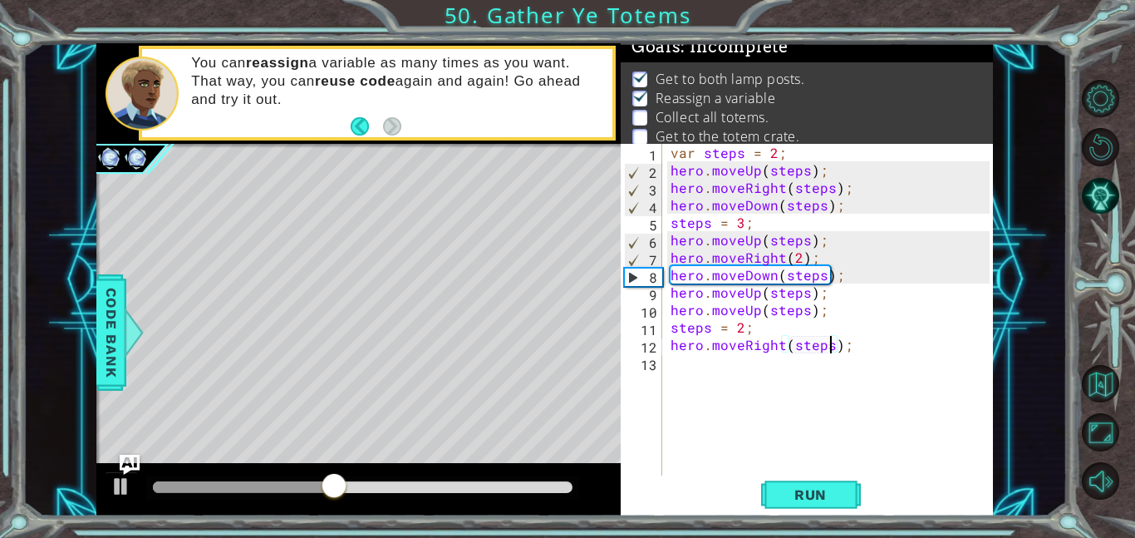
click at [741, 341] on div "var steps = 2 ; hero . moveUp ( steps ) ; hero . moveRight ( steps ) ; hero . m…" at bounding box center [832, 327] width 331 height 367
click at [722, 368] on div "var steps = 2 ; hero . moveUp ( steps ) ; hero . moveRight ( steps ) ; hero . m…" at bounding box center [832, 327] width 331 height 367
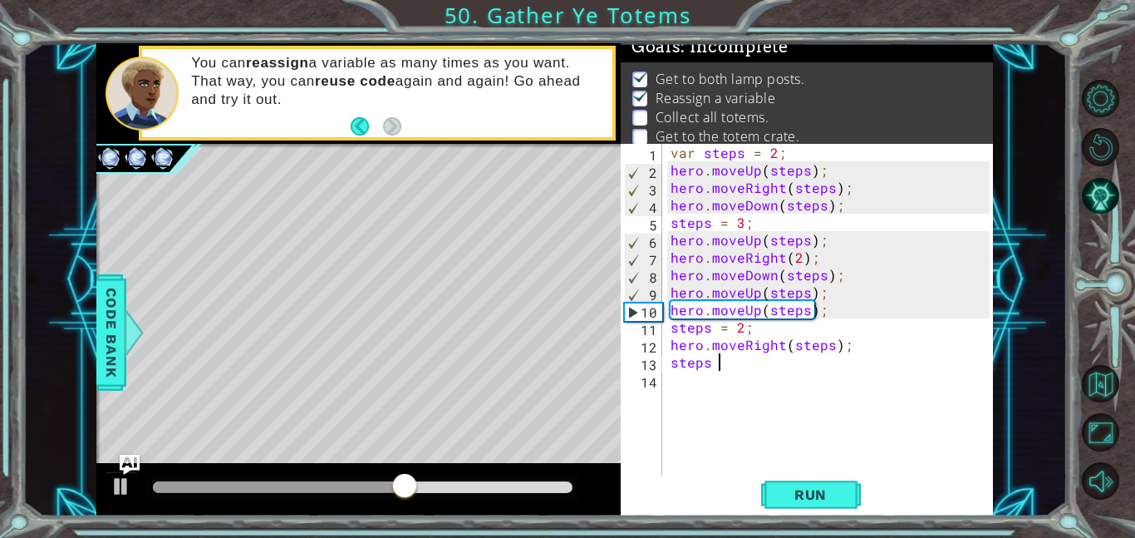
scroll to position [0, 2]
click at [829, 316] on div "var steps = 2 ; hero . moveUp ( steps ) ; hero . moveRight ( steps ) ; hero . m…" at bounding box center [832, 327] width 331 height 367
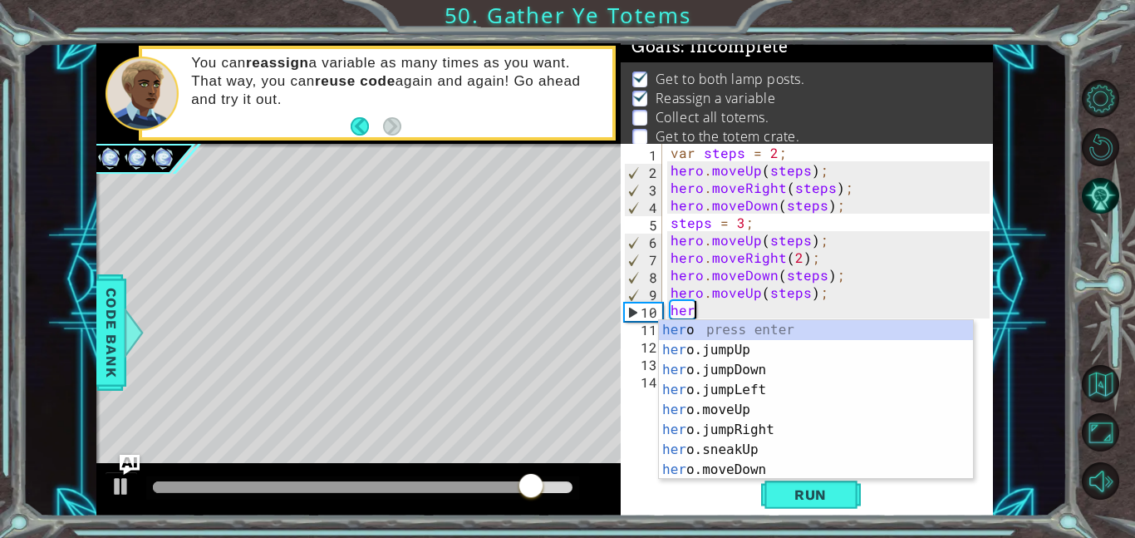
scroll to position [0, 0]
type textarea "h"
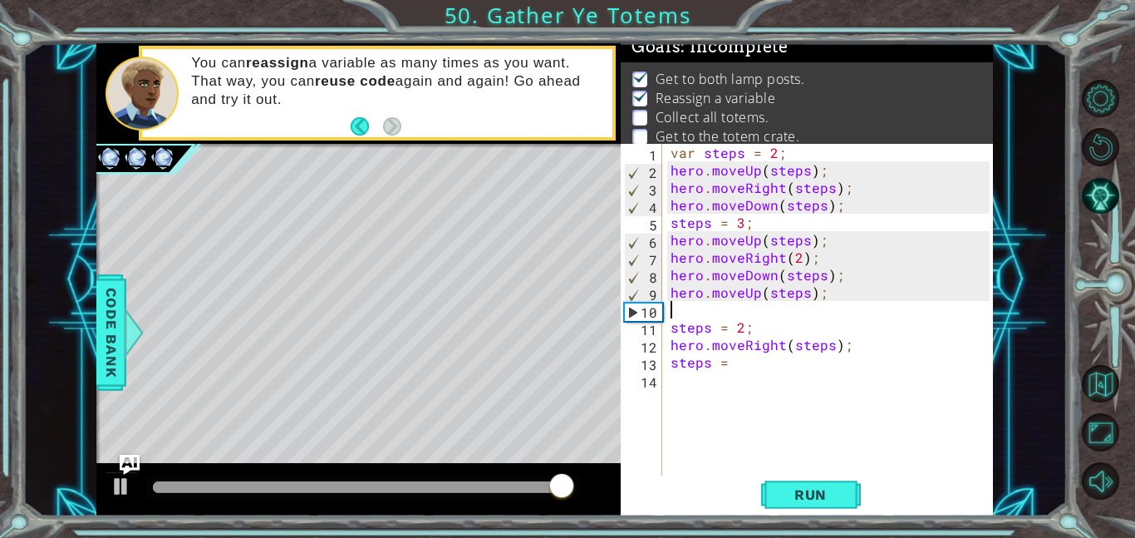
click at [798, 259] on div "var steps = 2 ; hero . moveUp ( steps ) ; hero . moveRight ( steps ) ; hero . m…" at bounding box center [832, 327] width 331 height 367
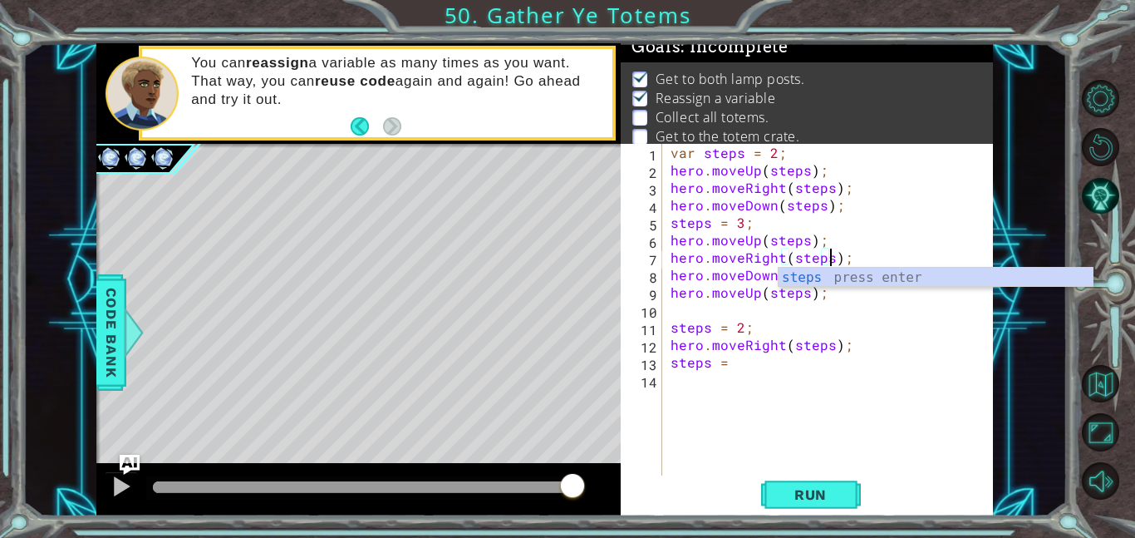
scroll to position [0, 10]
type textarea "hero.moveRight(steps);"
click at [819, 489] on span "Run" at bounding box center [811, 494] width 66 height 17
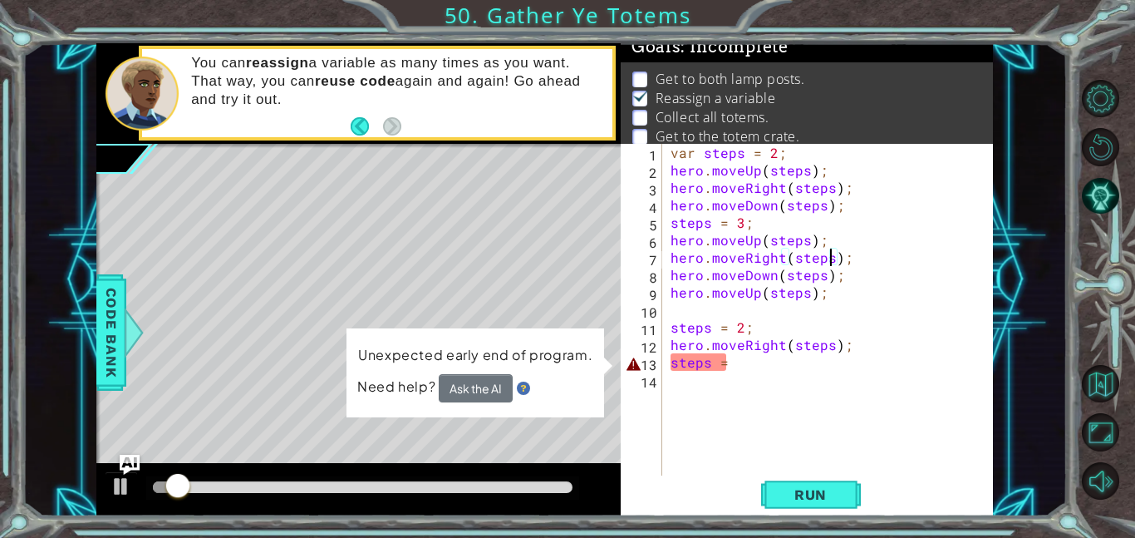
click at [735, 375] on div "var steps = 2 ; hero . moveUp ( steps ) ; hero . moveRight ( steps ) ; hero . m…" at bounding box center [832, 327] width 331 height 367
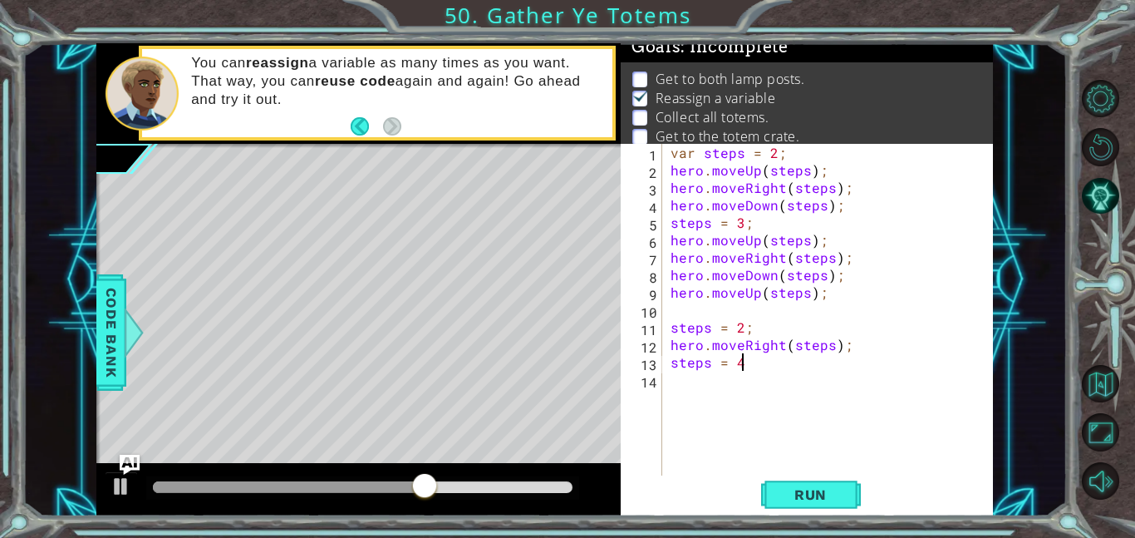
scroll to position [0, 4]
type textarea "steps = 4;\"
type textarea "steps = 4;"
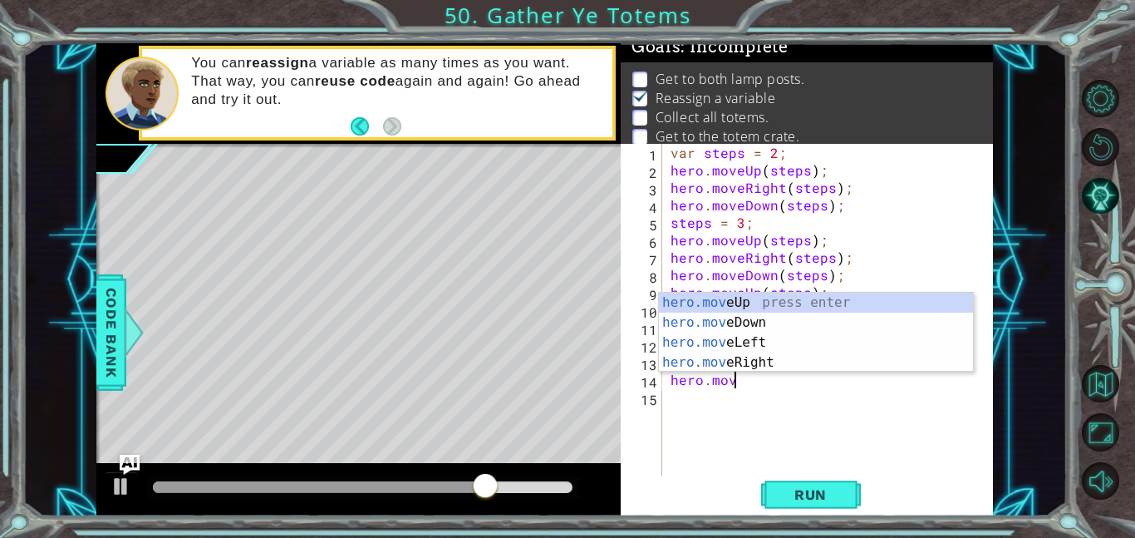
scroll to position [0, 3]
click at [688, 327] on div "hero.move Up press enter hero.move Down press enter hero.move Left press enter …" at bounding box center [816, 353] width 314 height 120
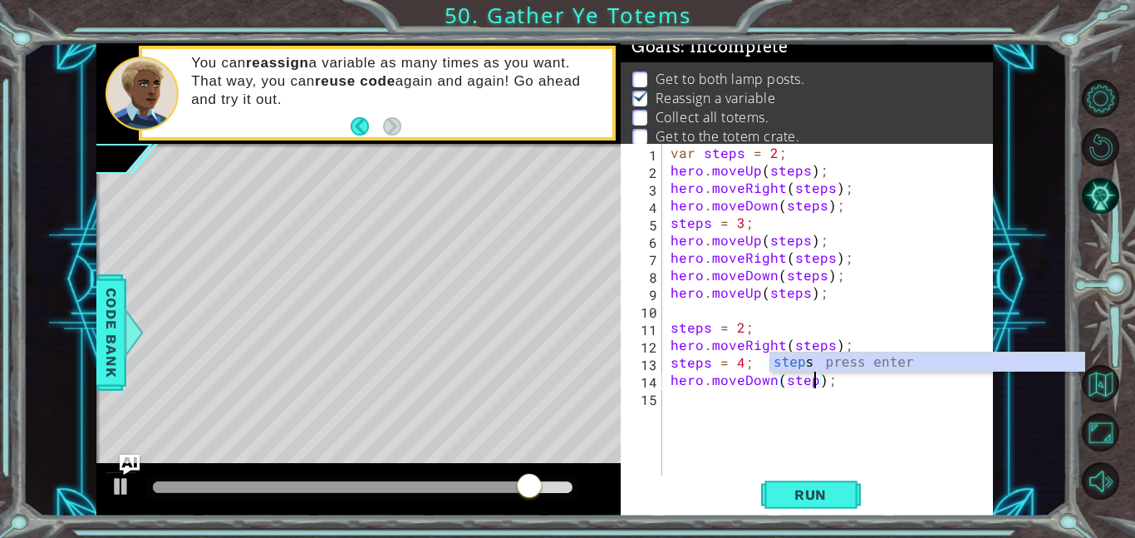
scroll to position [0, 9]
type textarea "hero.moveDown(steps);"
click at [828, 490] on span "Run" at bounding box center [811, 494] width 66 height 17
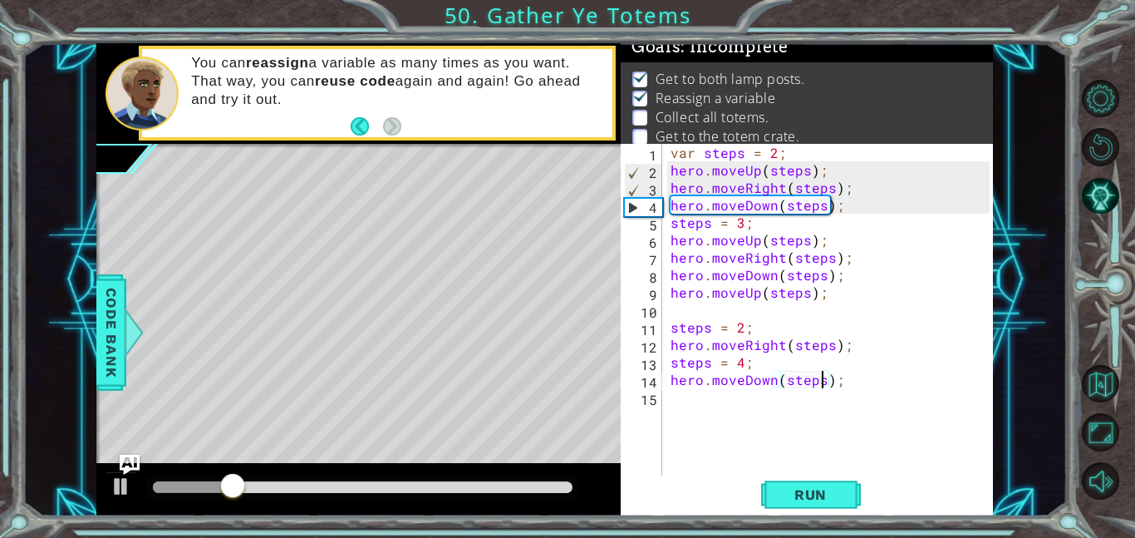
click at [734, 310] on div "var steps = 2 ; hero . moveUp ( steps ) ; hero . moveRight ( steps ) ; hero . m…" at bounding box center [832, 327] width 331 height 367
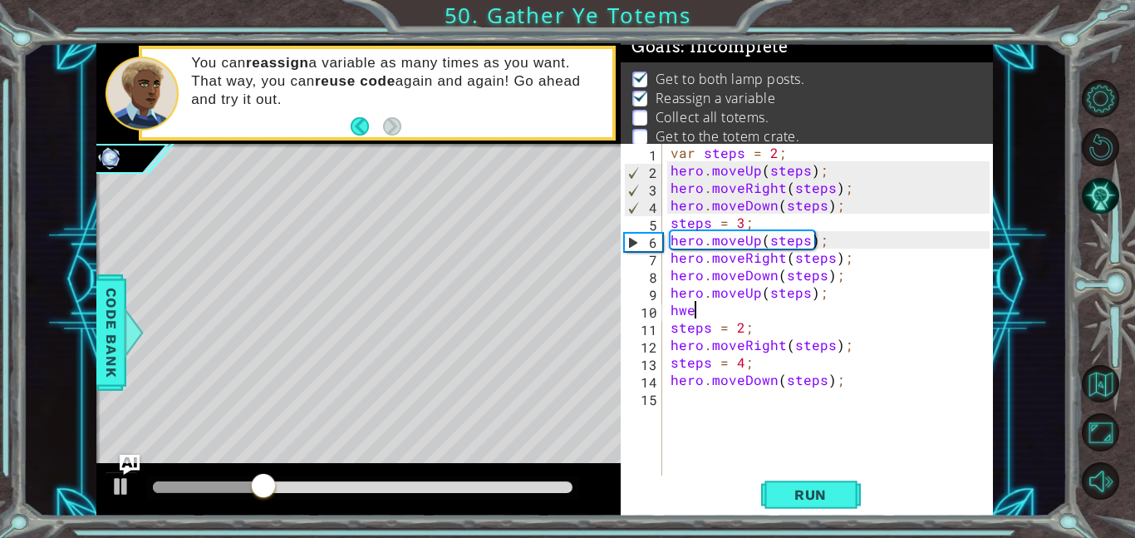
scroll to position [0, 0]
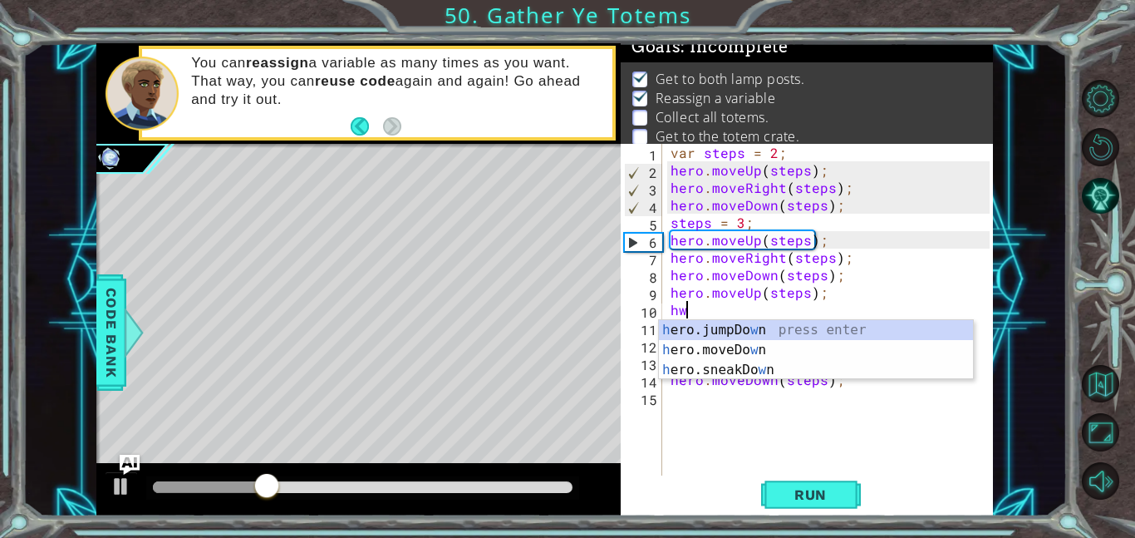
type textarea "h"
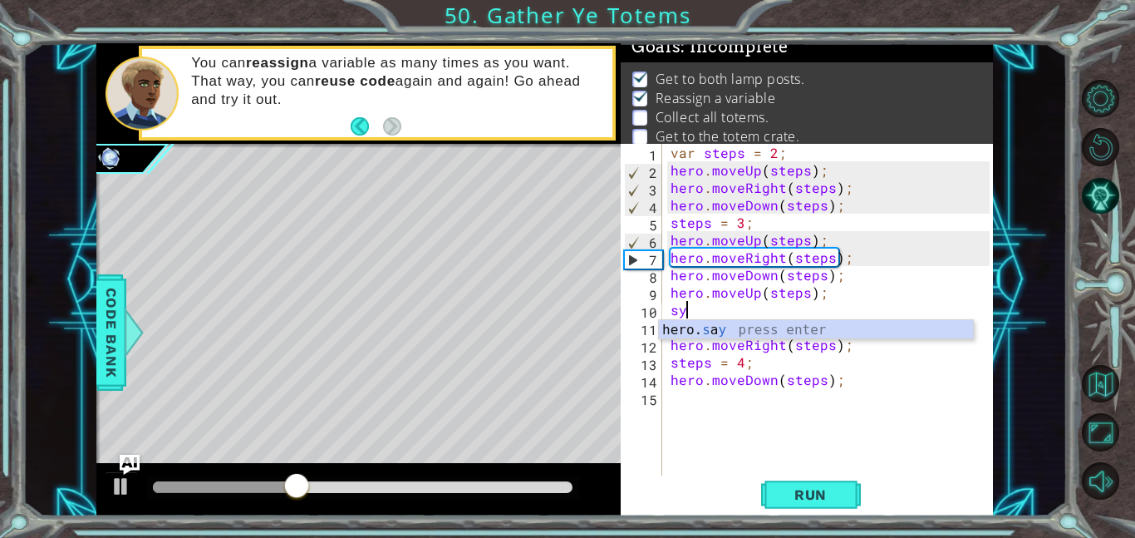
type textarea "s"
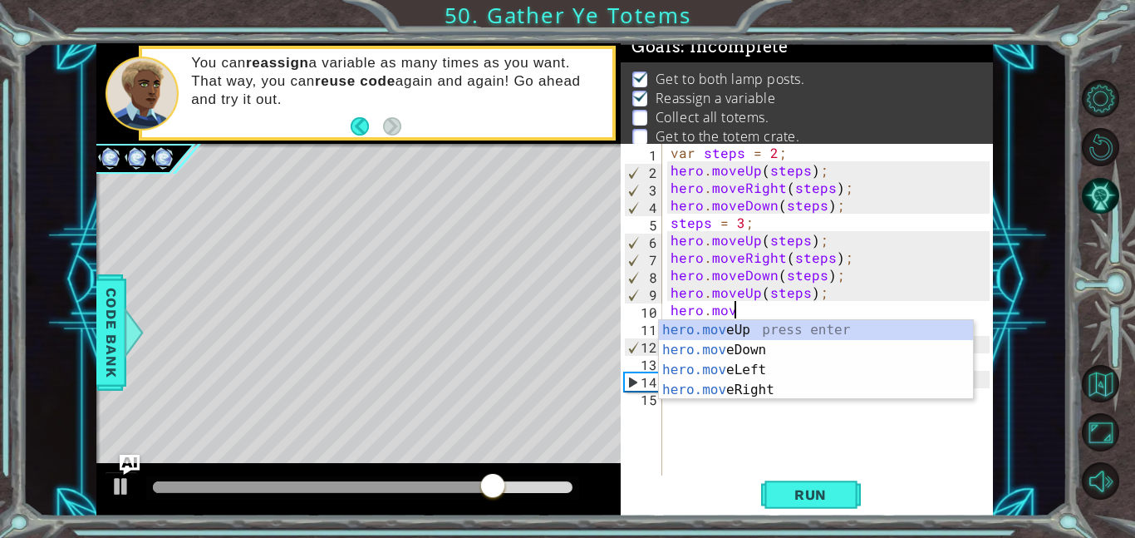
scroll to position [0, 3]
click at [730, 388] on div "hero.move Up press enter hero.move Down press enter hero.move Left press enter …" at bounding box center [816, 380] width 314 height 120
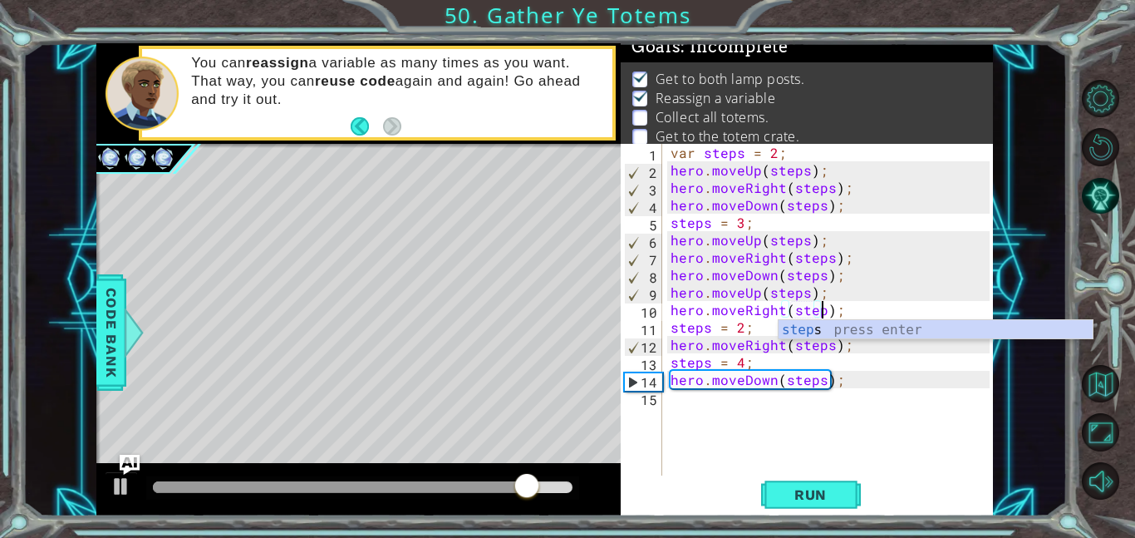
scroll to position [0, 10]
type textarea "hero.moveRight(steps);"
click at [792, 493] on span "Run" at bounding box center [811, 494] width 66 height 17
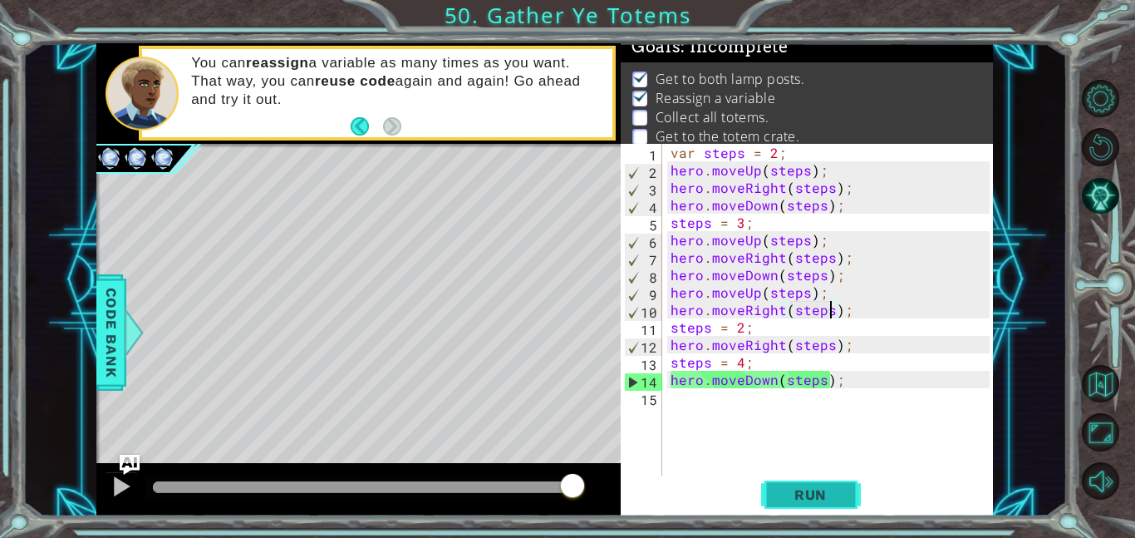
click at [813, 489] on span "Run" at bounding box center [811, 494] width 66 height 17
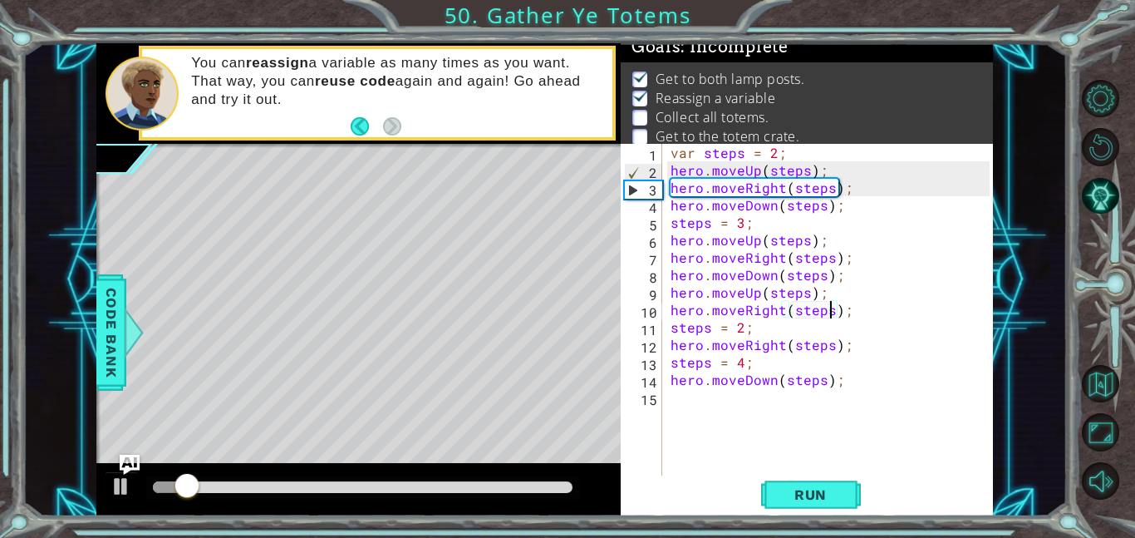
click at [563, 481] on div at bounding box center [363, 487] width 420 height 12
